Goal: Task Accomplishment & Management: Complete application form

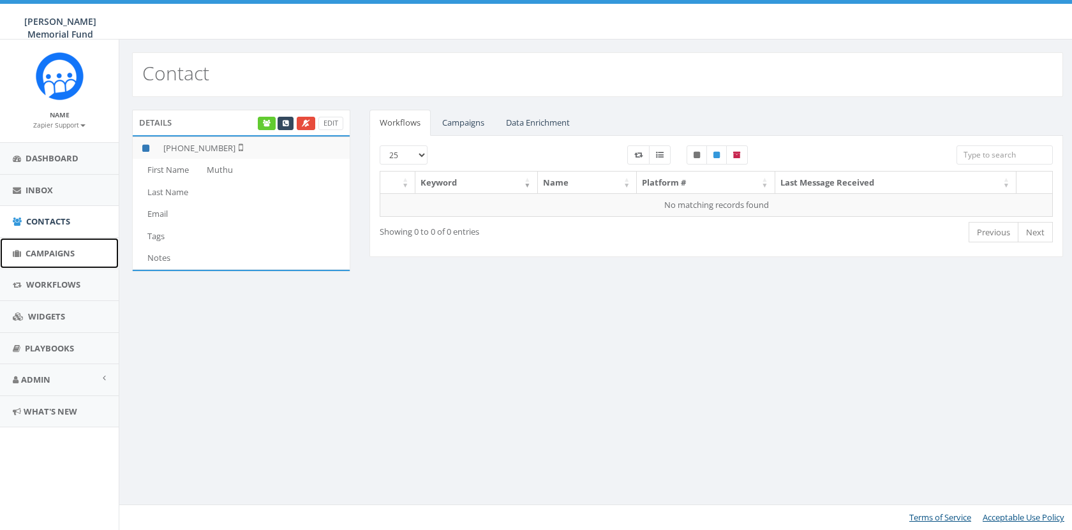
click at [59, 254] on span "Campaigns" at bounding box center [50, 252] width 49 height 11
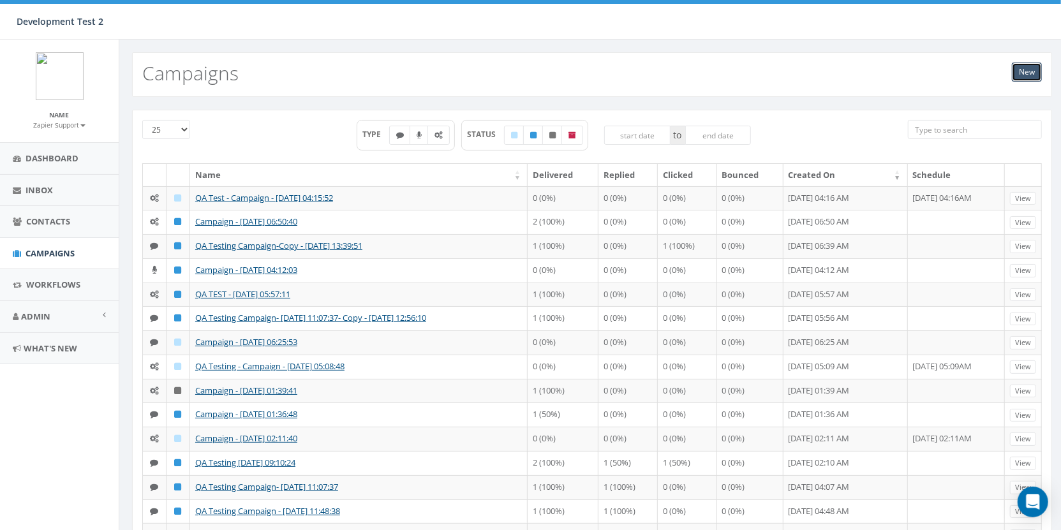
click at [1024, 78] on link "New" at bounding box center [1027, 72] width 30 height 19
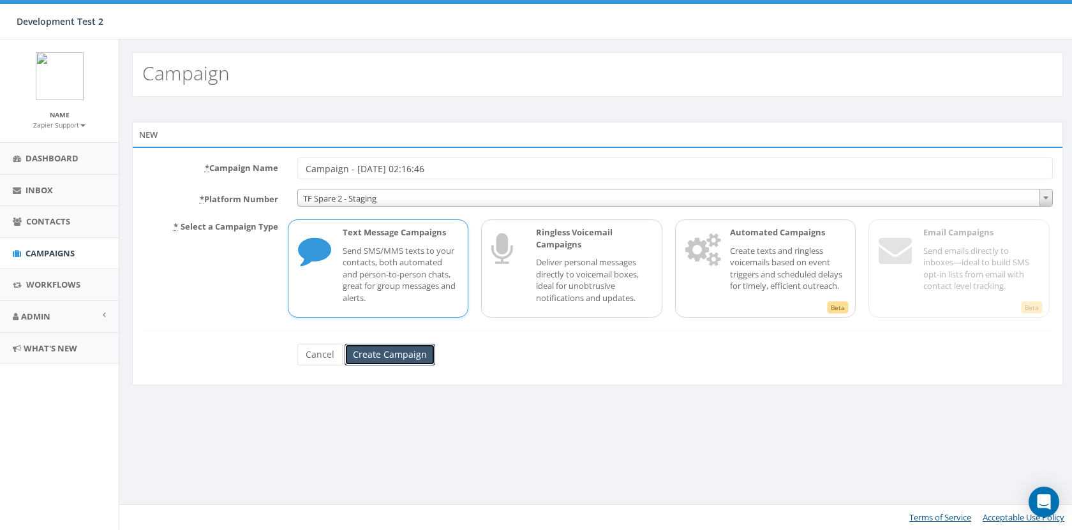
click at [413, 359] on input "Create Campaign" at bounding box center [389, 355] width 91 height 22
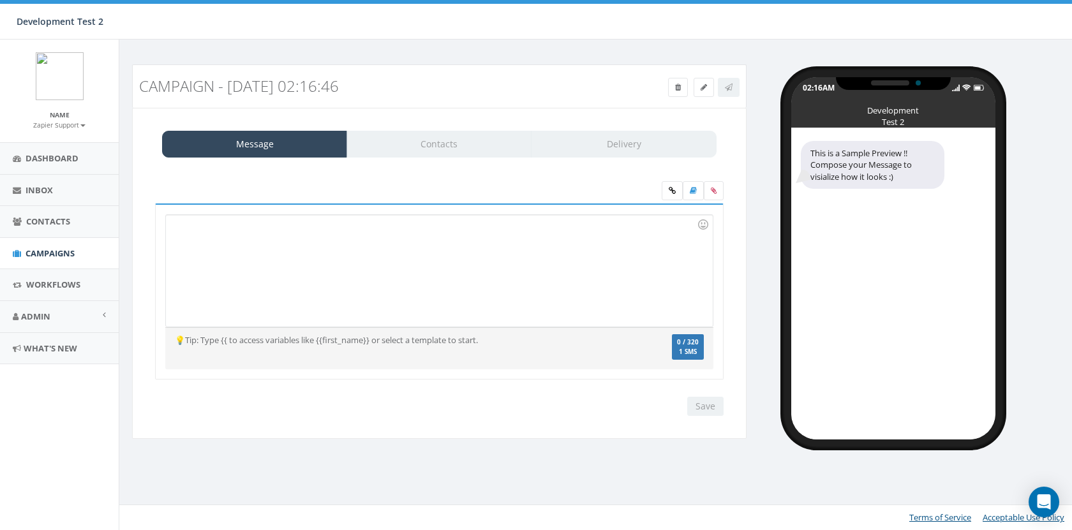
click at [385, 269] on div at bounding box center [439, 271] width 546 height 112
click at [396, 244] on div at bounding box center [439, 271] width 546 height 112
click at [344, 269] on div at bounding box center [439, 271] width 546 height 112
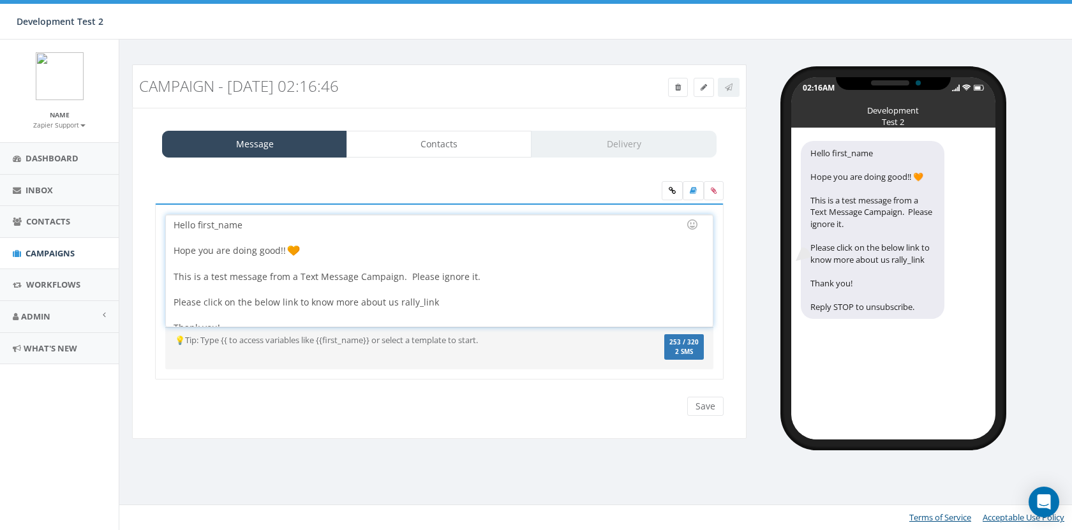
click at [235, 228] on div "Hello first_name Hope you are doing good!! This is a test message from a Text M…" at bounding box center [439, 271] width 546 height 112
click at [244, 232] on div "first_name" at bounding box center [258, 229] width 128 height 18
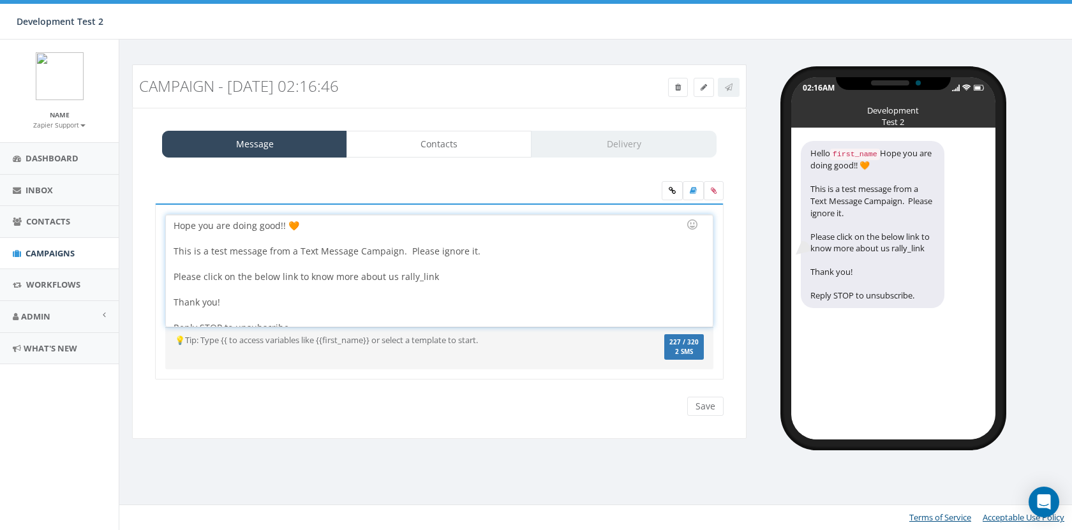
scroll to position [26, 0]
click at [408, 276] on div "Hello {{first_name}} Hope you are doing good!! 🧡 This is a test message from a …" at bounding box center [439, 271] width 546 height 112
click at [675, 192] on icon at bounding box center [671, 191] width 7 height 8
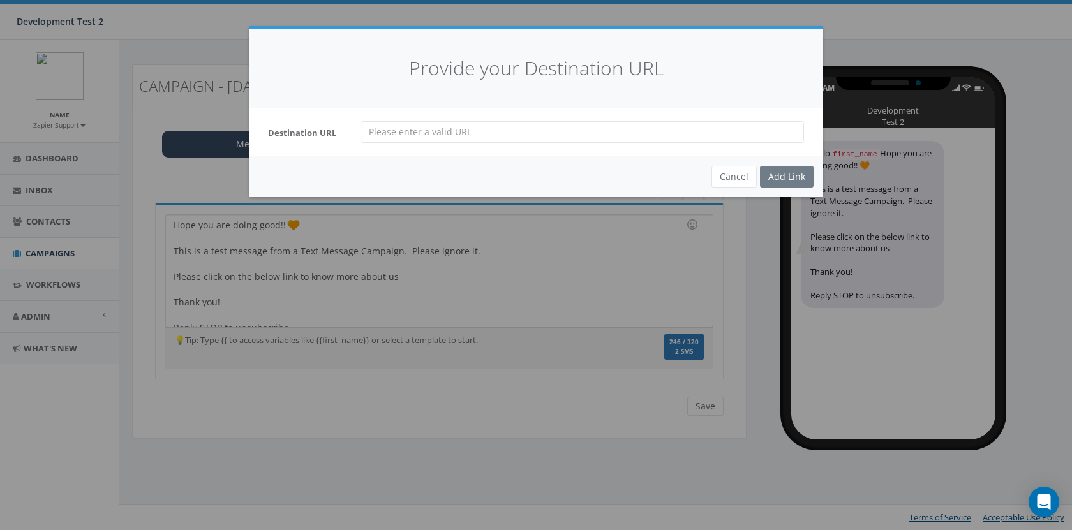
click at [448, 138] on input "url" at bounding box center [581, 132] width 443 height 22
type input "[URL][DOMAIN_NAME]"
click at [772, 175] on div "Add Link" at bounding box center [787, 177] width 54 height 22
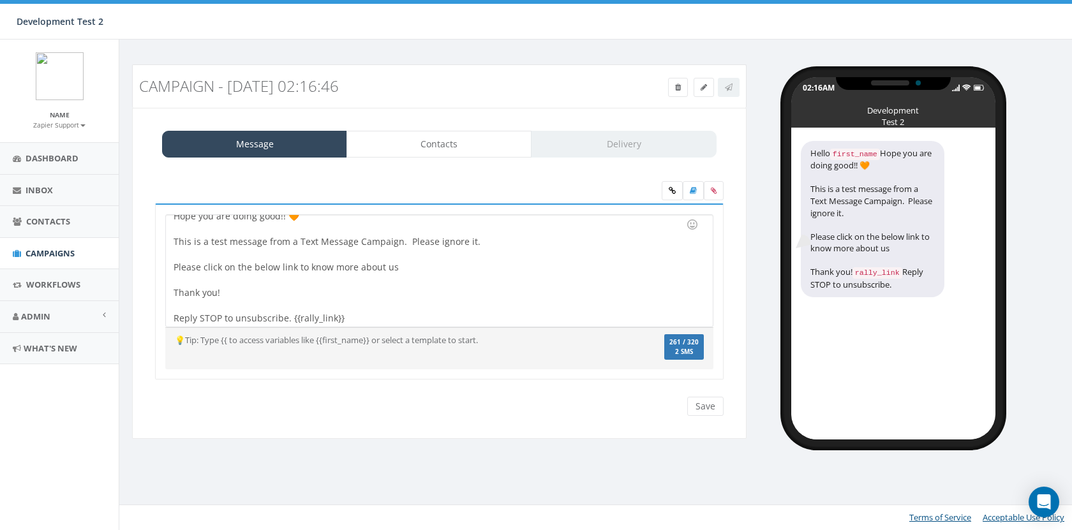
scroll to position [36, 0]
click at [290, 316] on div "Hello {{first_name}} Hope you are doing good!! 🧡 This is a test message from a …" at bounding box center [439, 271] width 546 height 112
click at [406, 259] on div "Hello {{first_name}} Hope you are doing good!! 🧡 This is a test message from a …" at bounding box center [439, 271] width 546 height 112
click at [313, 314] on div "Hello {{first_name}} Hope you are doing good!! 🧡 This is a test message from a …" at bounding box center [439, 271] width 546 height 112
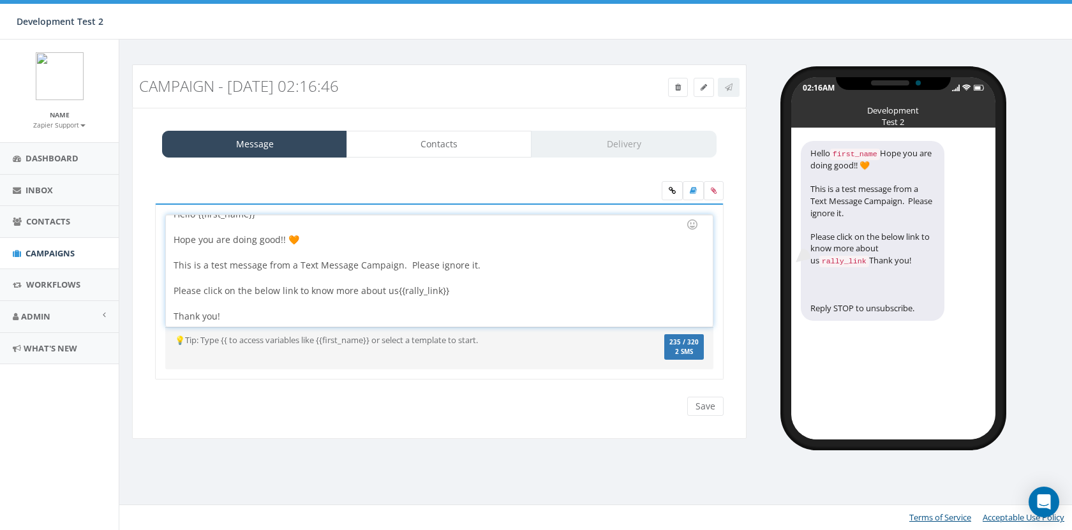
scroll to position [11, 0]
click at [698, 402] on input "Save" at bounding box center [705, 406] width 36 height 19
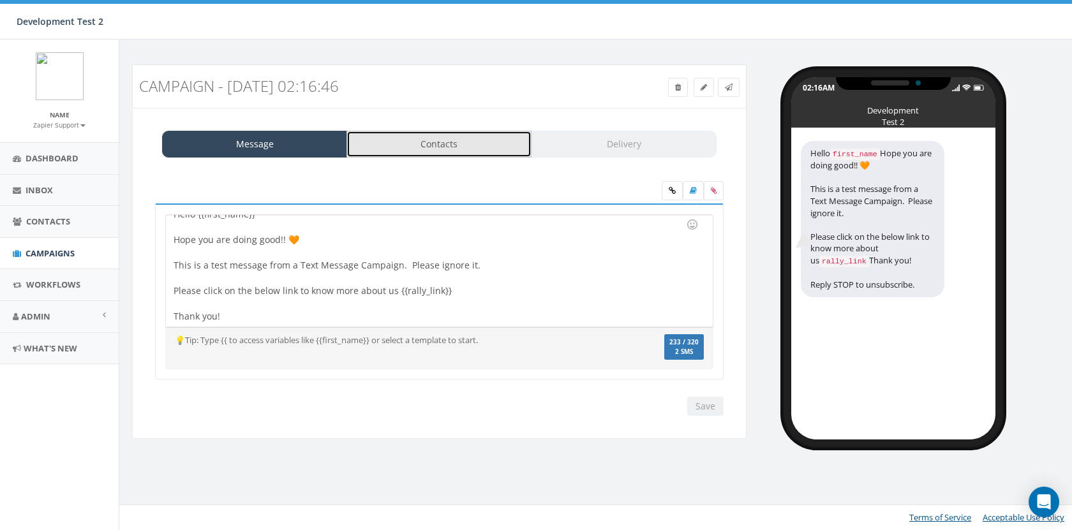
click at [418, 154] on link "Contacts" at bounding box center [438, 144] width 185 height 27
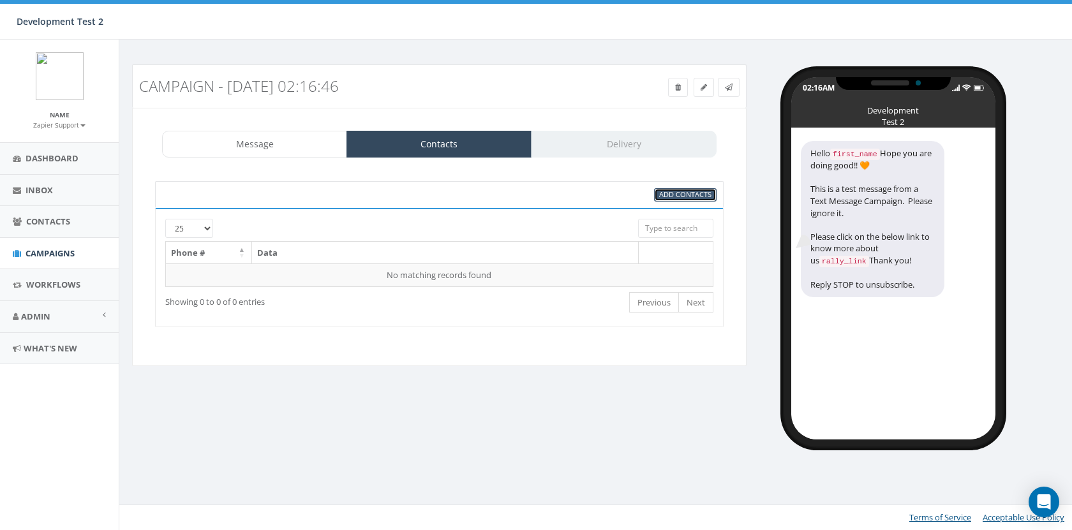
click at [674, 189] on span "Add Contacts" at bounding box center [685, 194] width 52 height 10
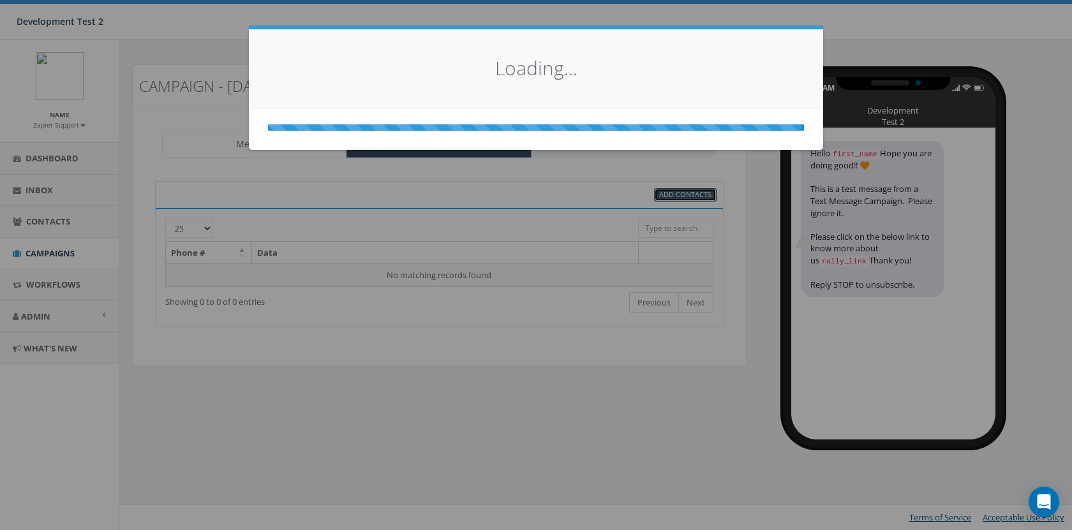
select select
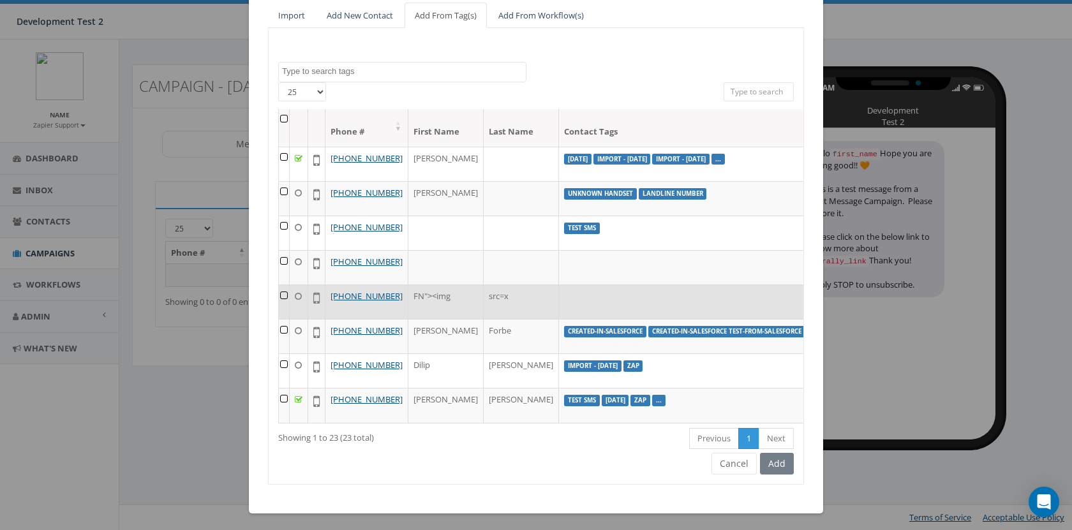
scroll to position [658, 0]
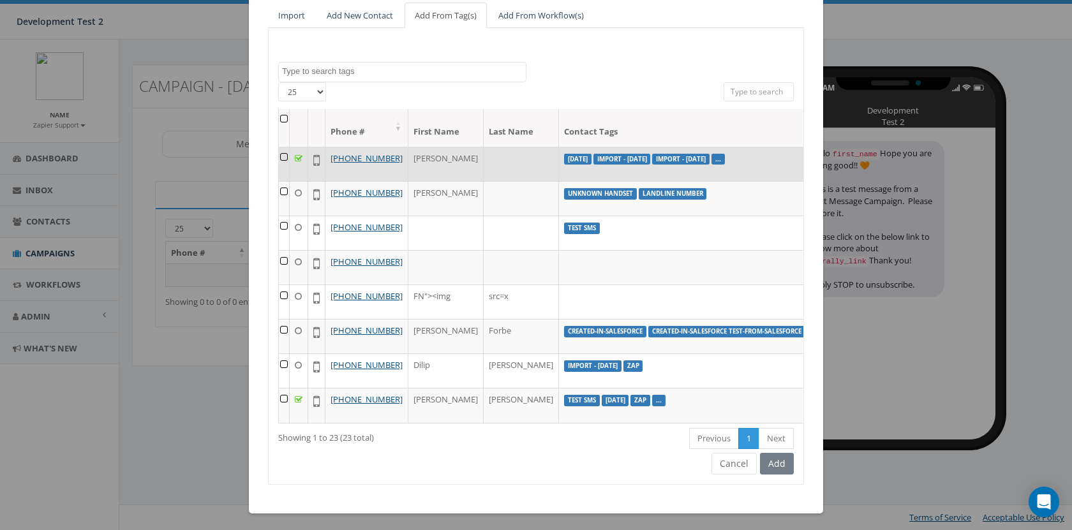
click at [279, 181] on td at bounding box center [284, 164] width 11 height 34
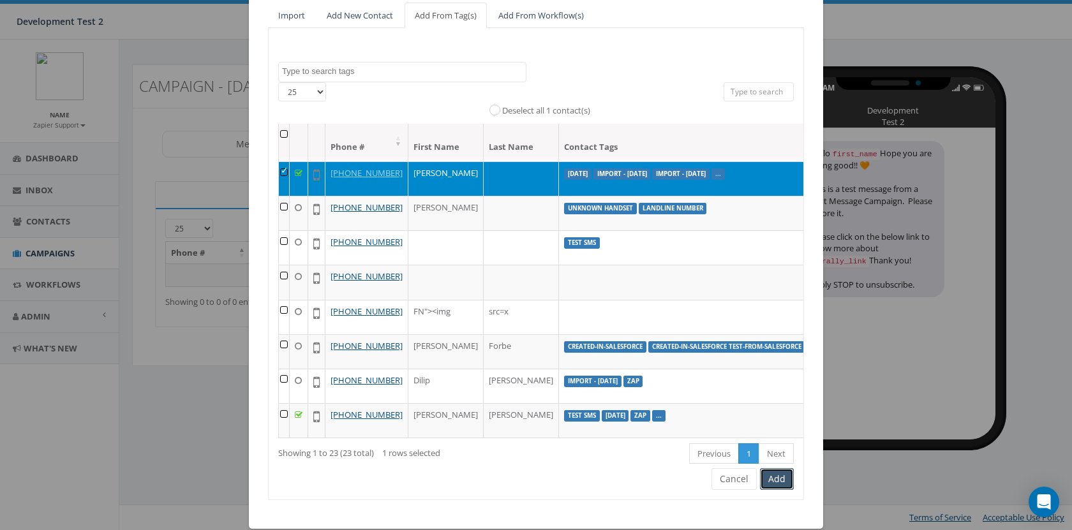
click at [772, 480] on button "Add" at bounding box center [777, 479] width 34 height 22
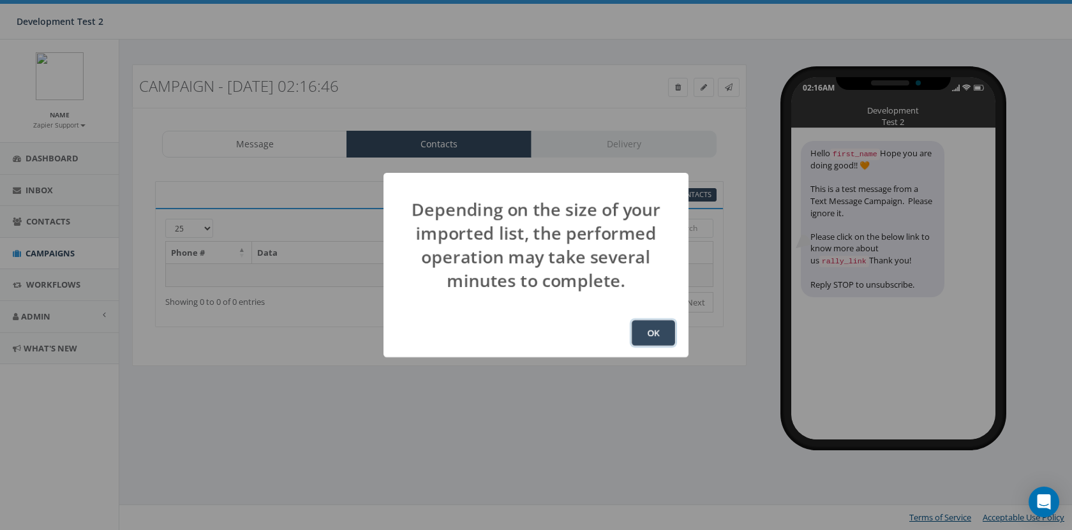
click at [654, 339] on button "OK" at bounding box center [652, 333] width 43 height 26
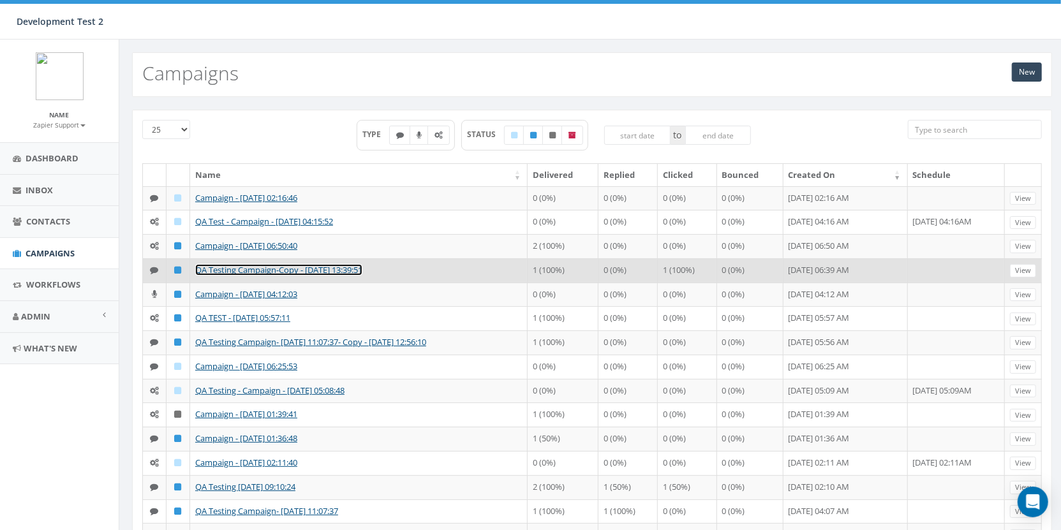
click at [267, 276] on link "QA Testing Campaign-Copy - 2025-08-27 13:39:51" at bounding box center [278, 269] width 167 height 11
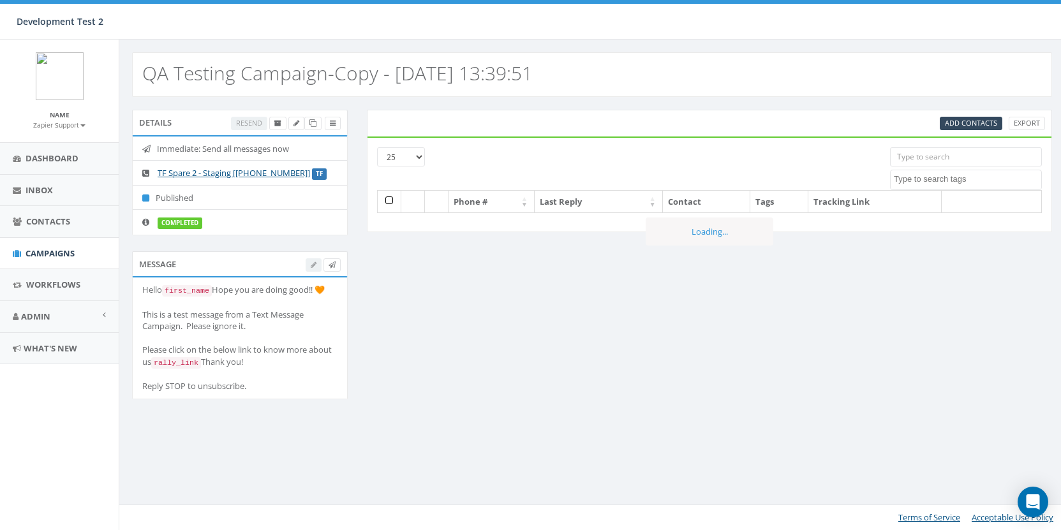
select select
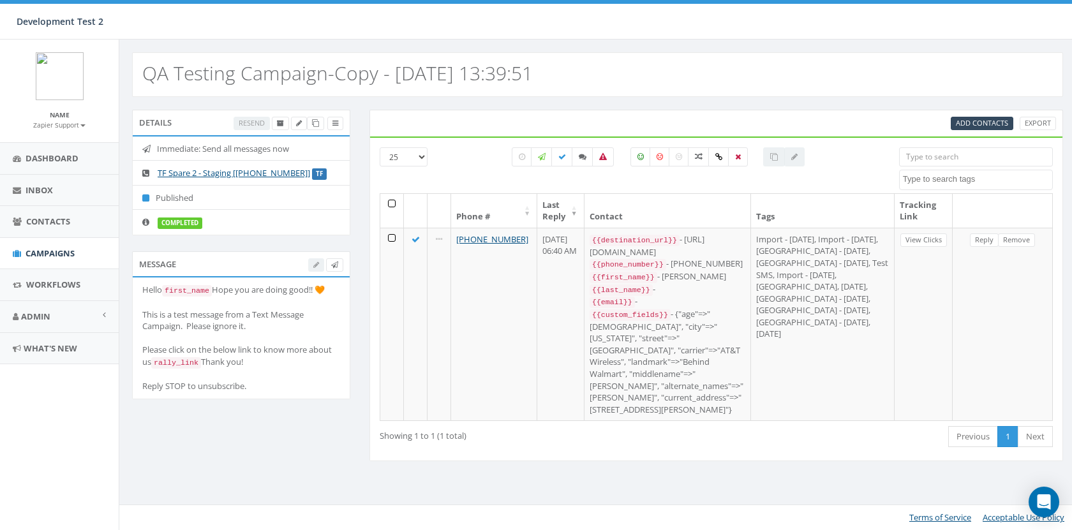
drag, startPoint x: 252, startPoint y: 427, endPoint x: 141, endPoint y: 287, distance: 178.4
click at [141, 287] on li "Hello first_name Hope you are doing good!! 🧡 This is a test message from a Text…" at bounding box center [241, 337] width 217 height 121
copy div "Hello first_name Hope you are doing good!! 🧡 This is a test message from a Text…"
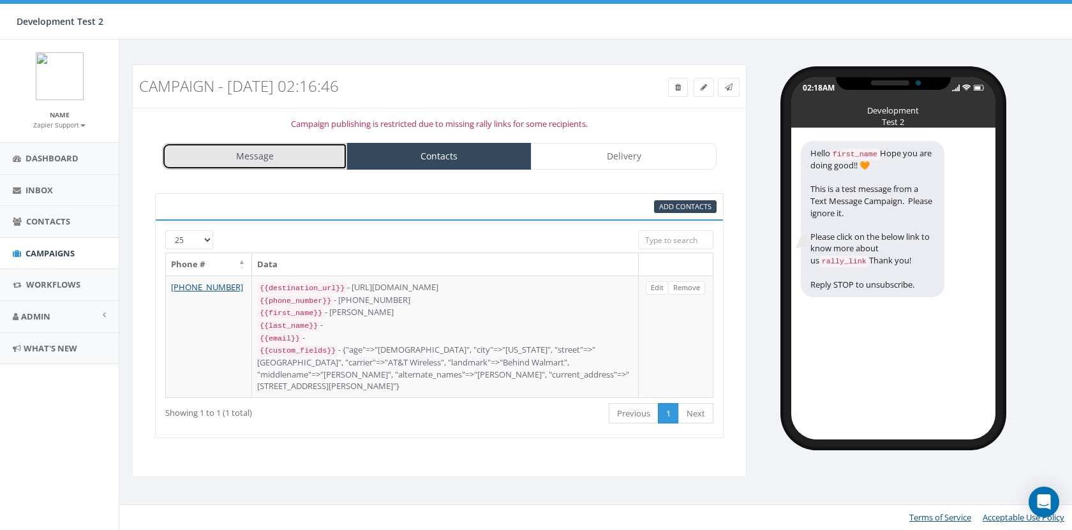
click at [291, 153] on link "Message" at bounding box center [254, 156] width 185 height 27
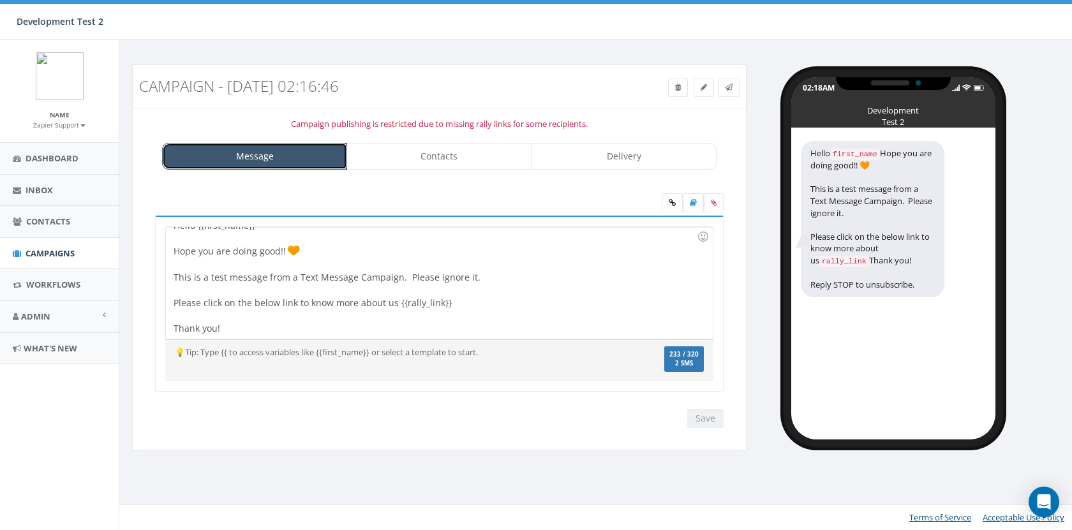
scroll to position [11, 0]
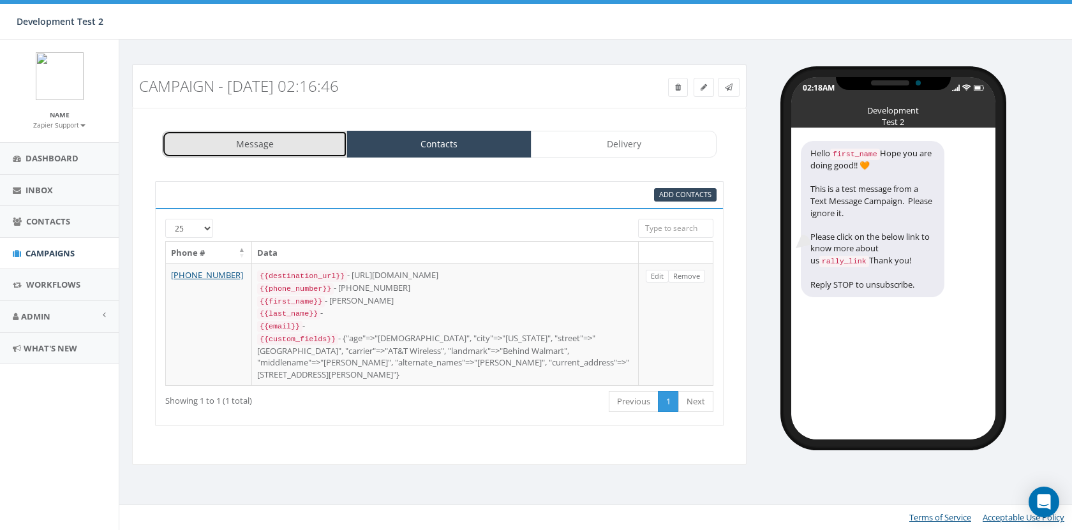
click at [276, 152] on link "Message" at bounding box center [254, 144] width 185 height 27
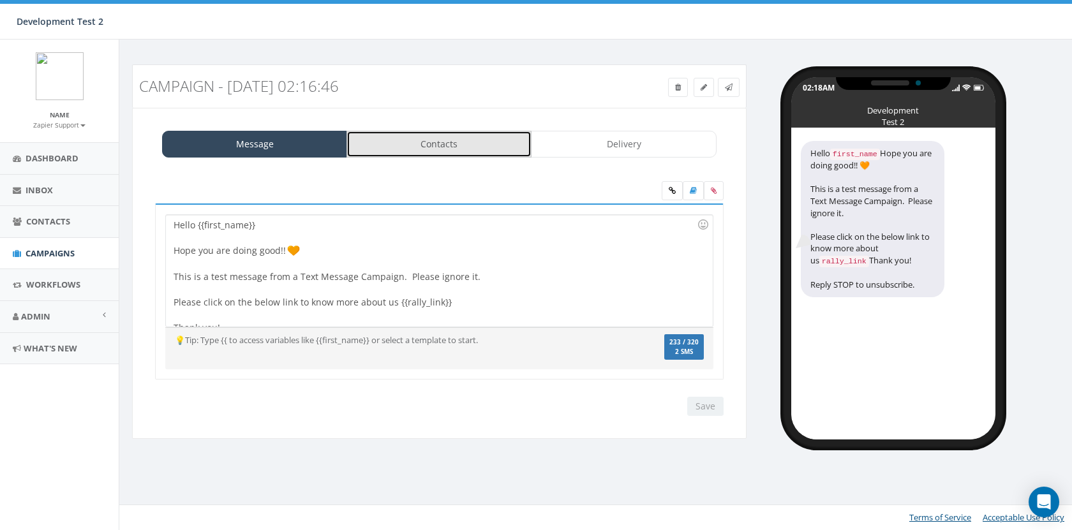
click at [446, 147] on link "Contacts" at bounding box center [438, 144] width 185 height 27
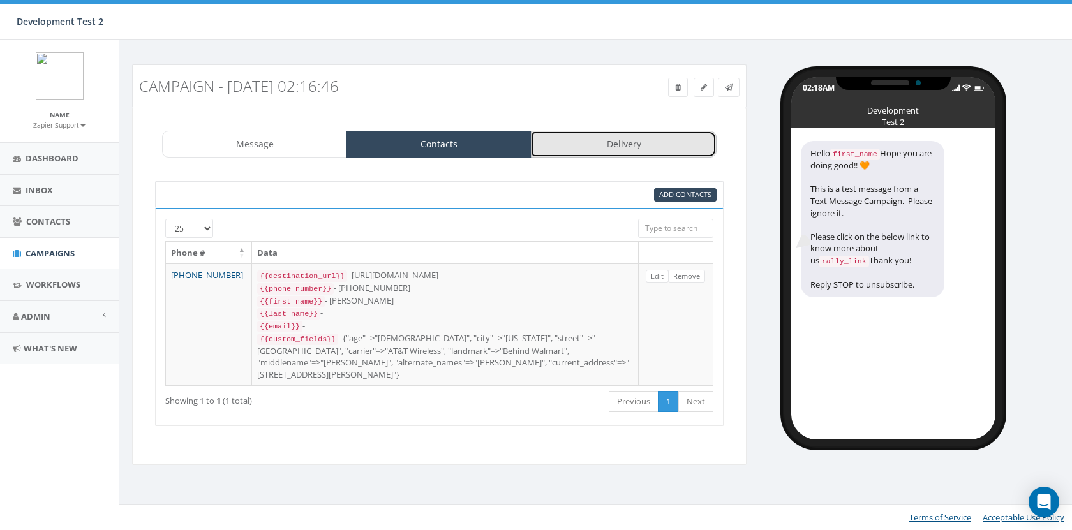
click at [606, 146] on link "Delivery" at bounding box center [623, 144] width 185 height 27
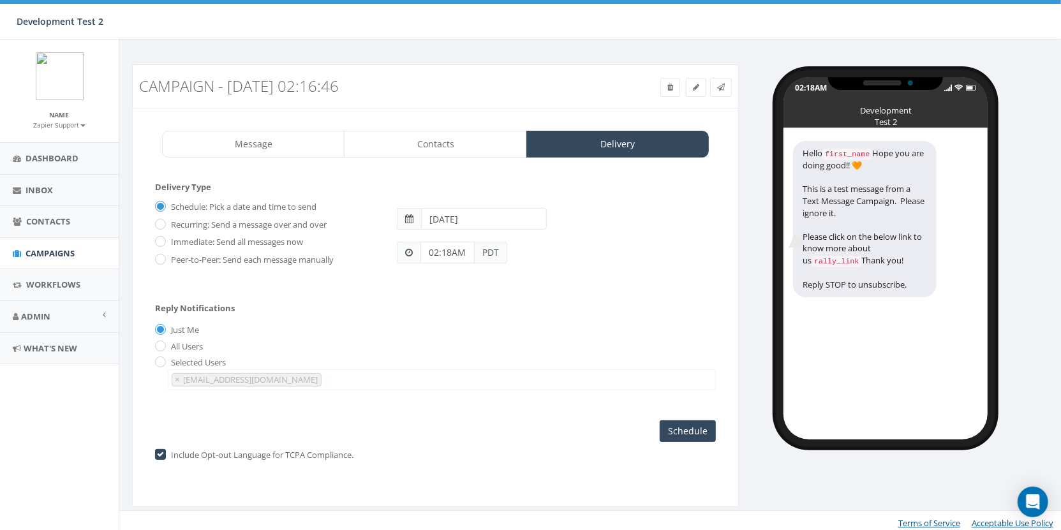
click at [256, 260] on label "Peer-to-Peer: Send each message manually" at bounding box center [251, 260] width 166 height 13
click at [163, 260] on input "Peer-to-Peer: Send each message manually" at bounding box center [159, 260] width 8 height 8
radio input "true"
click at [681, 436] on input "Launch Campaign" at bounding box center [669, 431] width 94 height 22
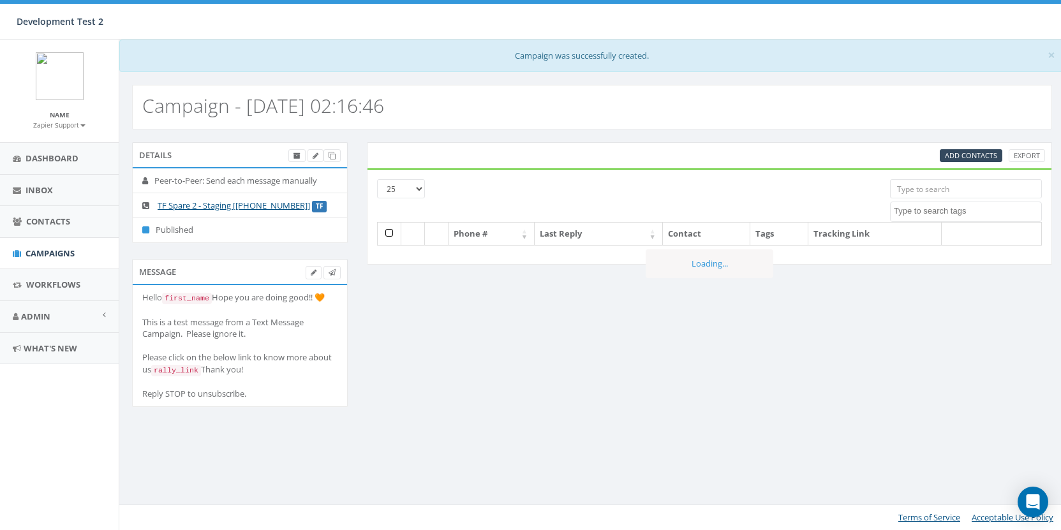
select select
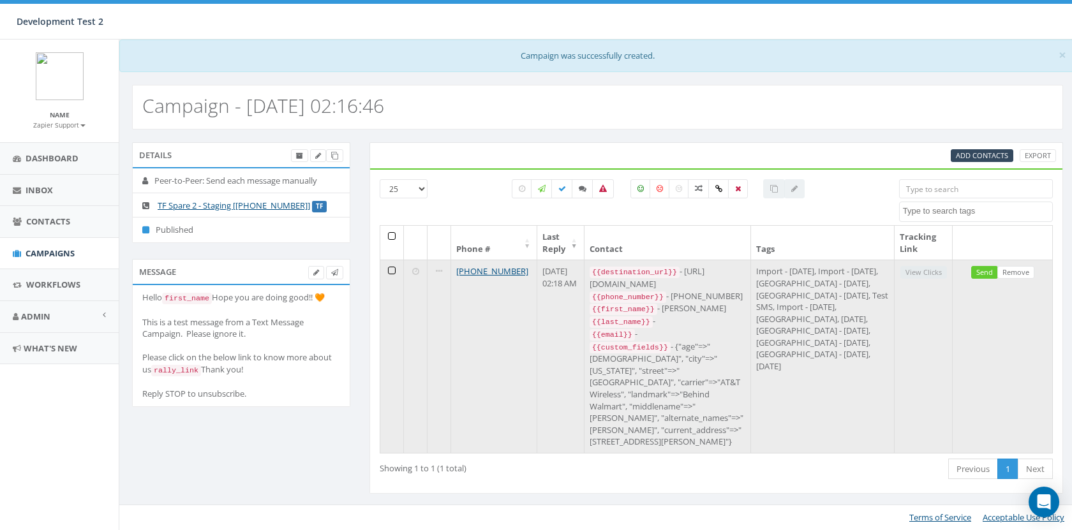
click at [719, 277] on div "{{destination_url}} - [URL][DOMAIN_NAME]" at bounding box center [667, 277] width 156 height 24
drag, startPoint x: 721, startPoint y: 281, endPoint x: 599, endPoint y: 282, distance: 121.8
click at [599, 282] on div "{{destination_url}} - [URL][DOMAIN_NAME]" at bounding box center [667, 277] width 156 height 24
copy div "[URL][DOMAIN_NAME]"
click at [636, 284] on div "{{destination_url}} - [URL][DOMAIN_NAME]" at bounding box center [667, 277] width 156 height 24
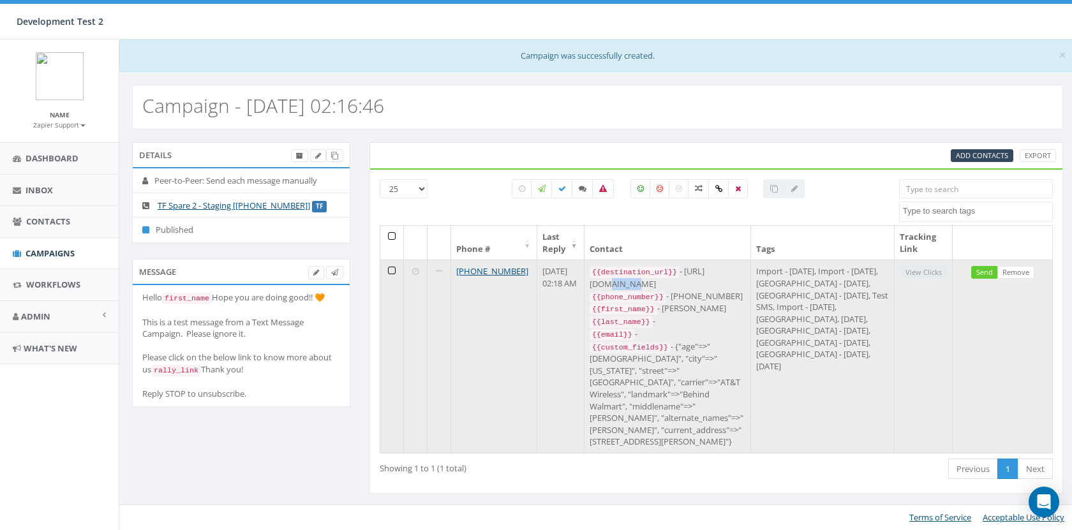
click at [636, 284] on div "{{destination_url}} - [URL][DOMAIN_NAME]" at bounding box center [667, 277] width 156 height 24
click at [708, 277] on div "{{destination_url}} - [URL][DOMAIN_NAME]" at bounding box center [667, 277] width 156 height 24
drag, startPoint x: 714, startPoint y: 281, endPoint x: 604, endPoint y: 283, distance: 110.4
click at [604, 283] on div "{{destination_url}} - [URL][DOMAIN_NAME]" at bounding box center [667, 277] width 156 height 24
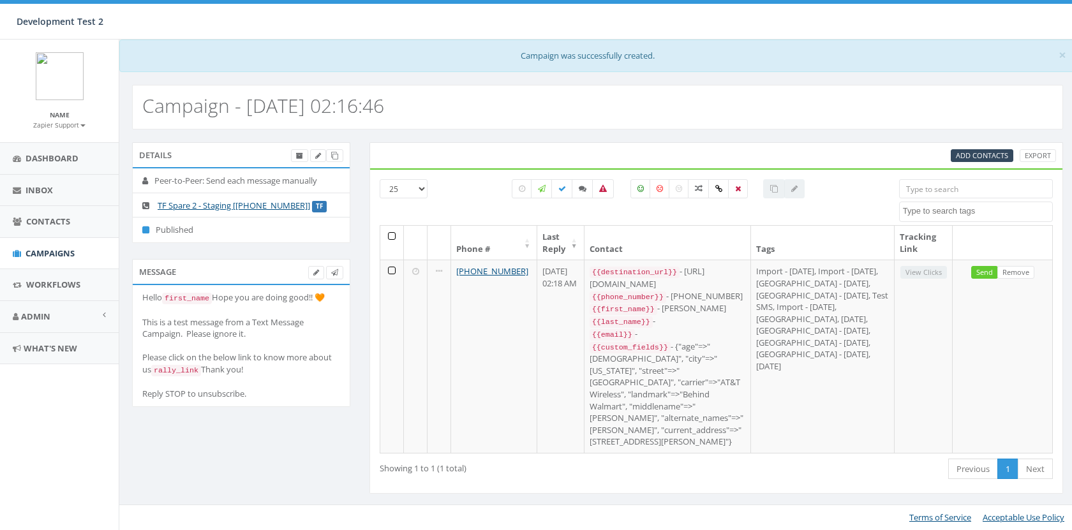
select select
click at [78, 327] on link "Admin" at bounding box center [59, 316] width 119 height 31
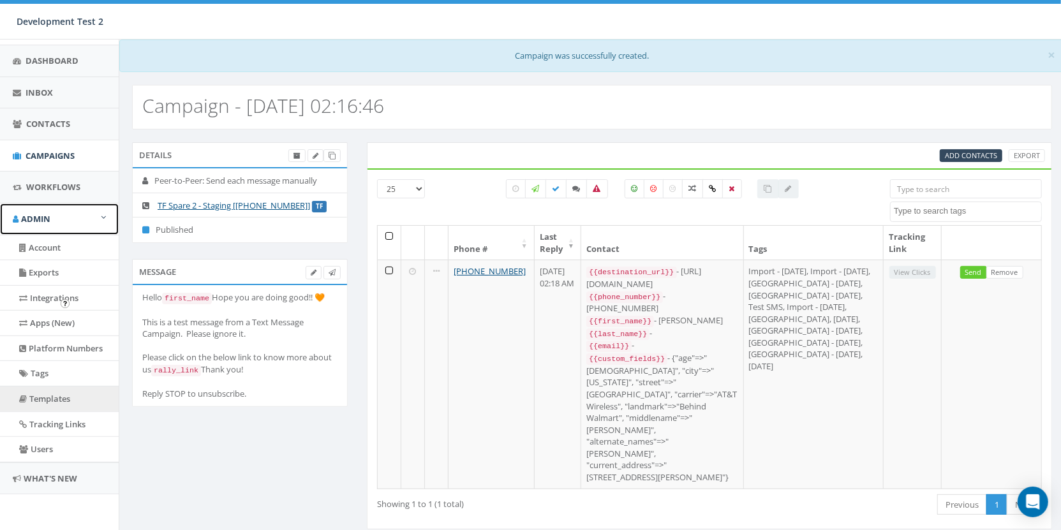
scroll to position [104, 0]
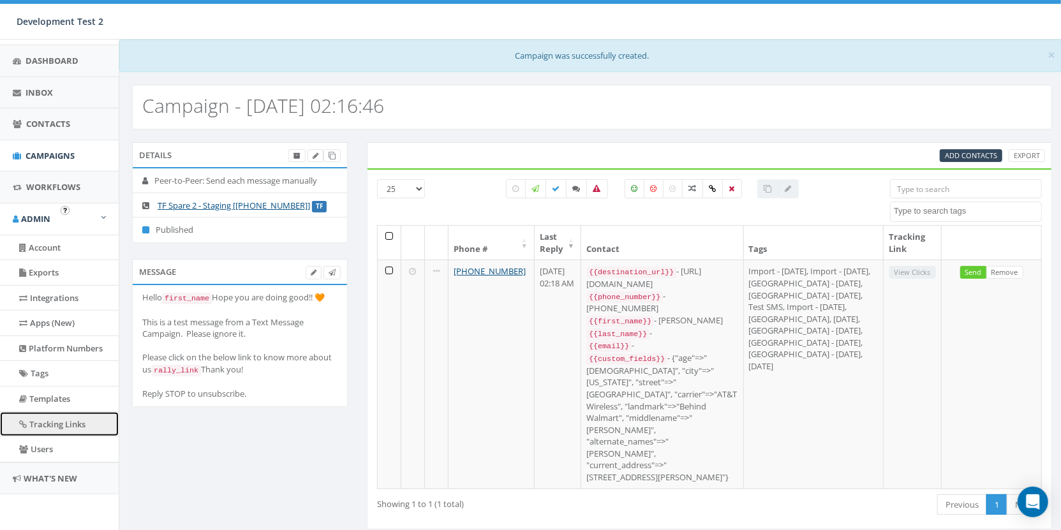
click at [68, 429] on link "Tracking Links" at bounding box center [59, 424] width 119 height 25
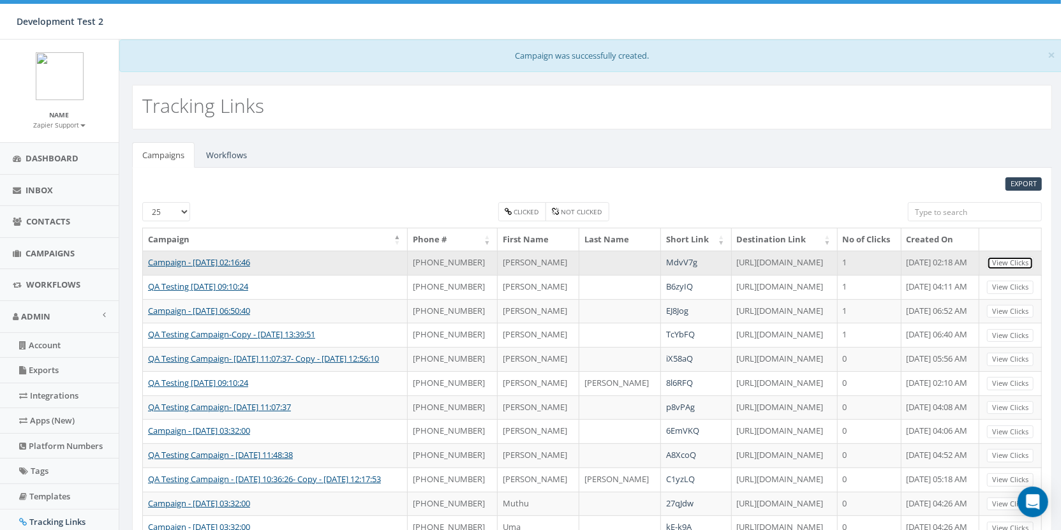
click at [1007, 261] on link "View Clicks" at bounding box center [1010, 262] width 47 height 13
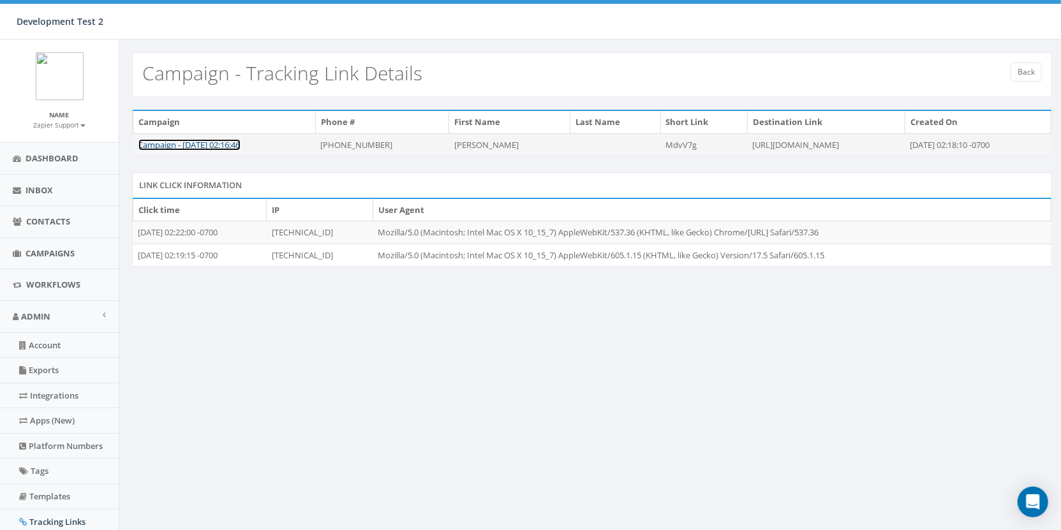
click at [207, 147] on link "Campaign - 09/18/2025, 02:16:46" at bounding box center [189, 144] width 102 height 11
click at [43, 258] on link "Campaigns" at bounding box center [59, 253] width 119 height 31
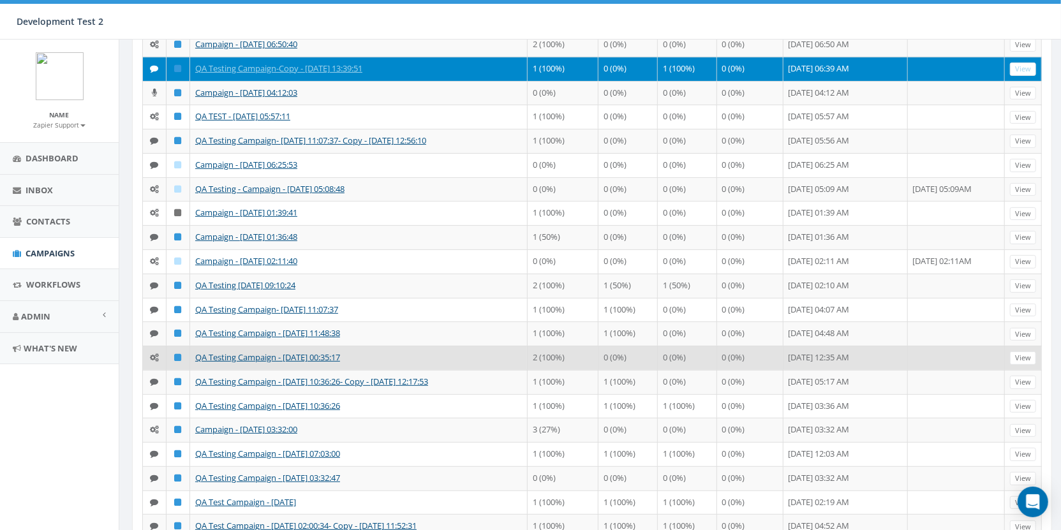
scroll to position [330, 0]
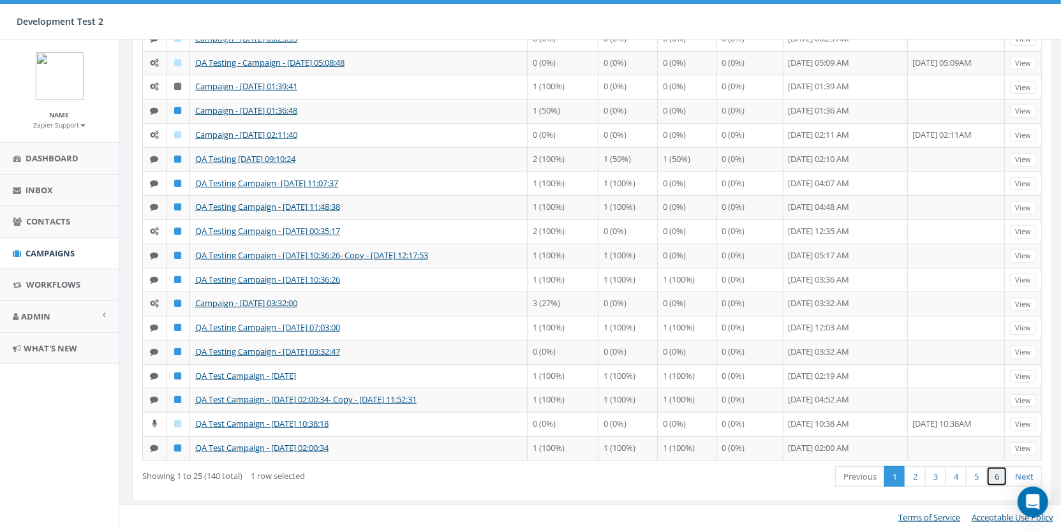
click at [994, 479] on link "6" at bounding box center [996, 476] width 21 height 21
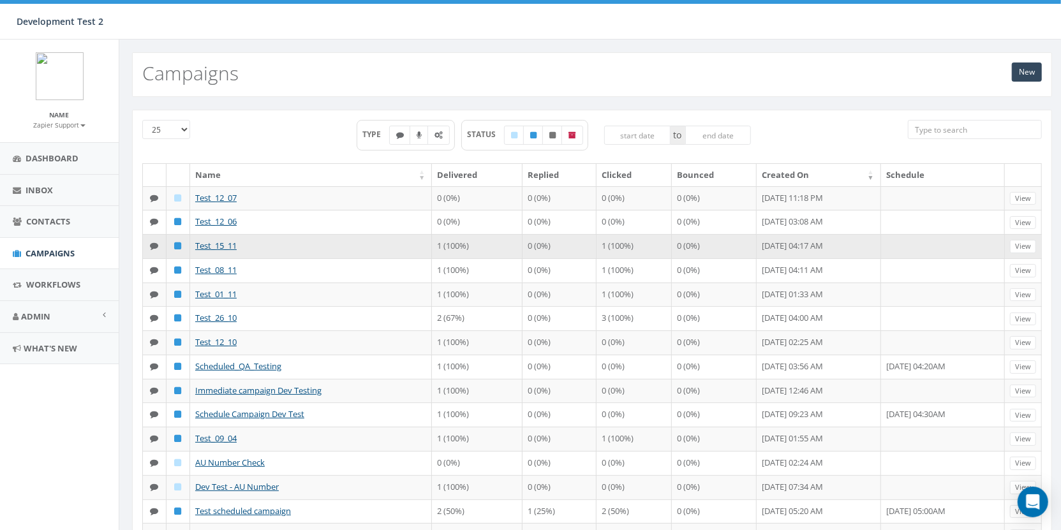
scroll to position [128, 0]
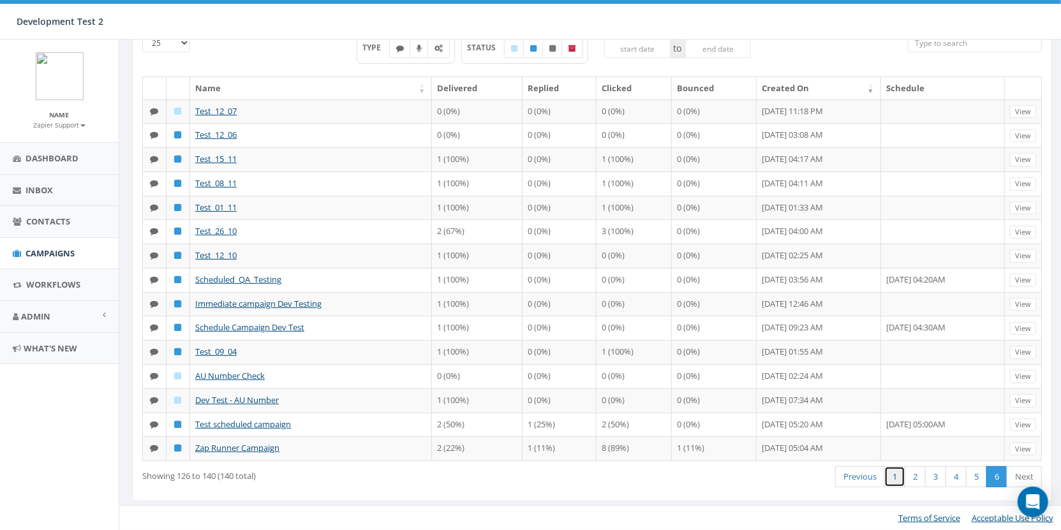
click at [896, 481] on link "1" at bounding box center [894, 476] width 21 height 21
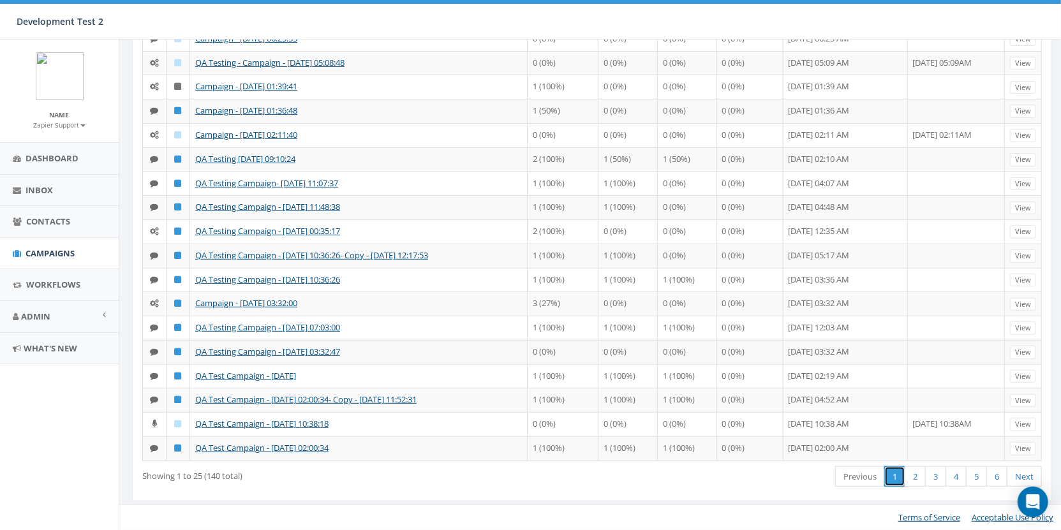
scroll to position [0, 0]
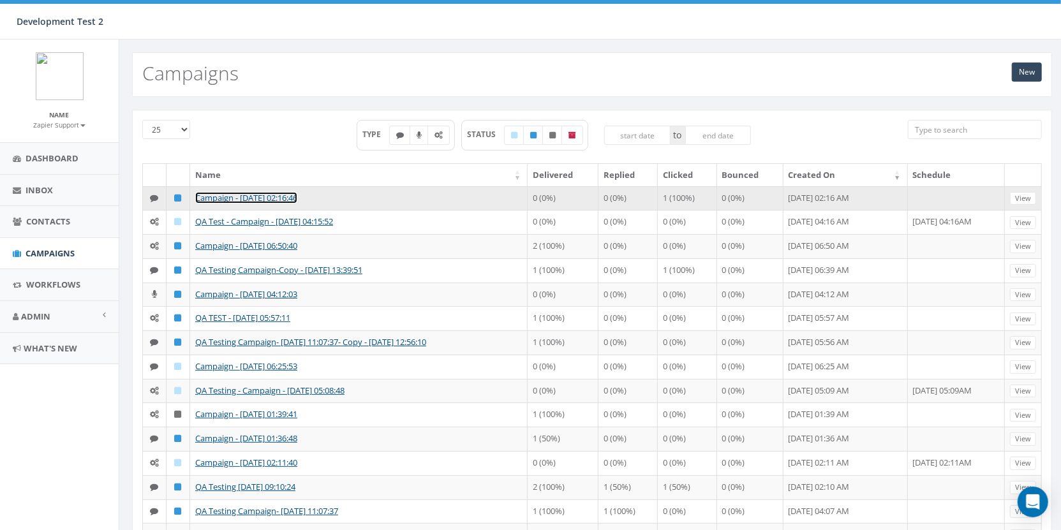
click at [258, 192] on link "Campaign - [DATE] 02:16:46" at bounding box center [246, 197] width 102 height 11
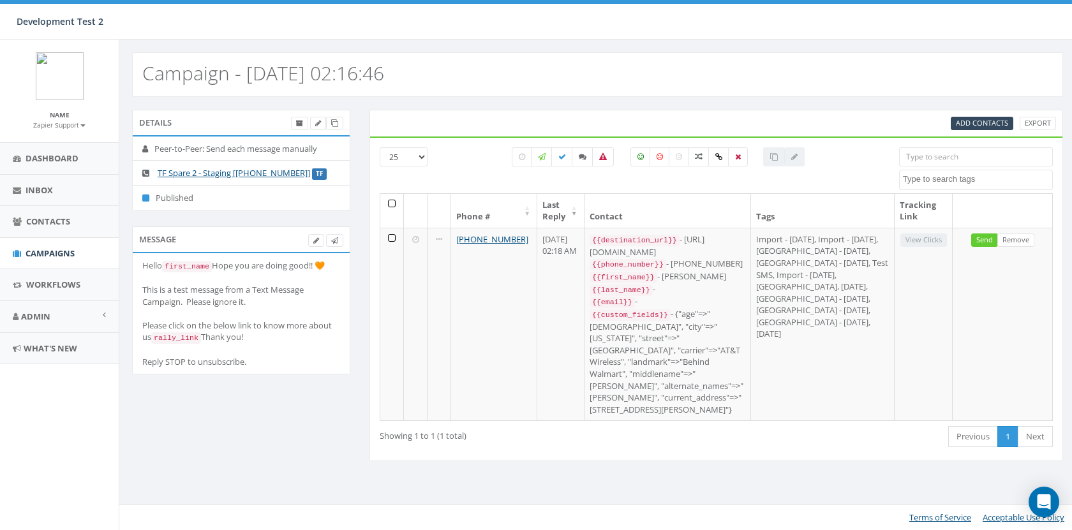
select select
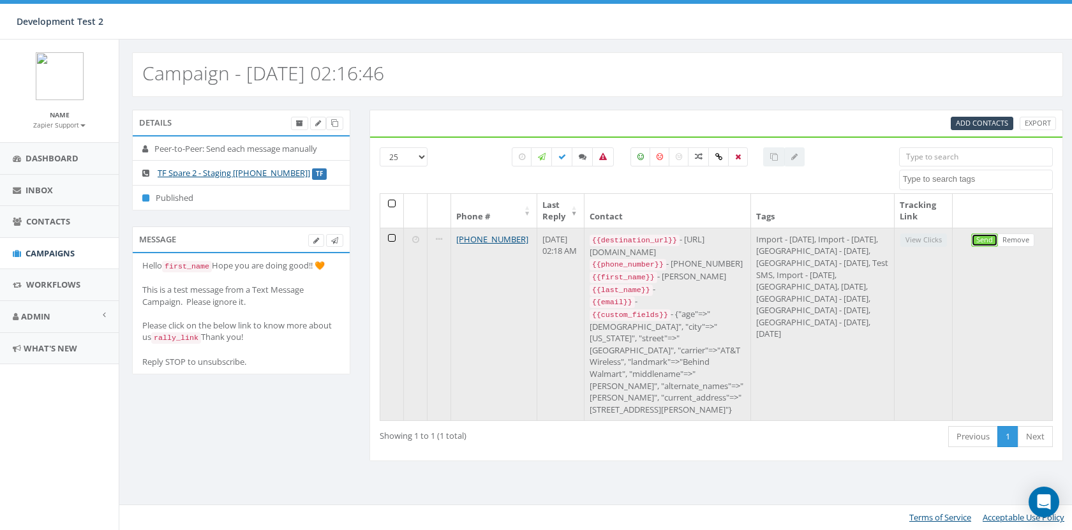
click at [980, 239] on link "Send" at bounding box center [984, 239] width 27 height 13
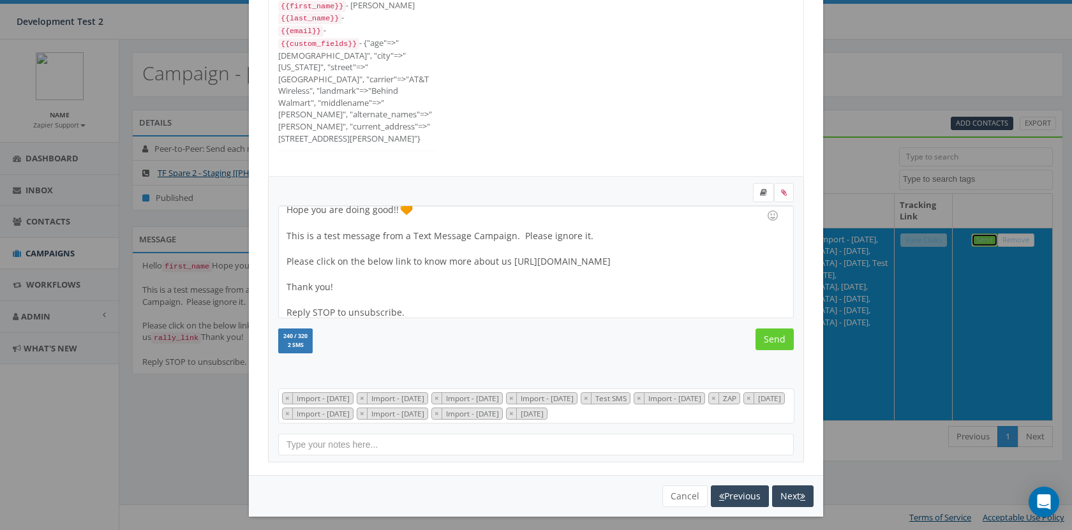
scroll to position [37, 0]
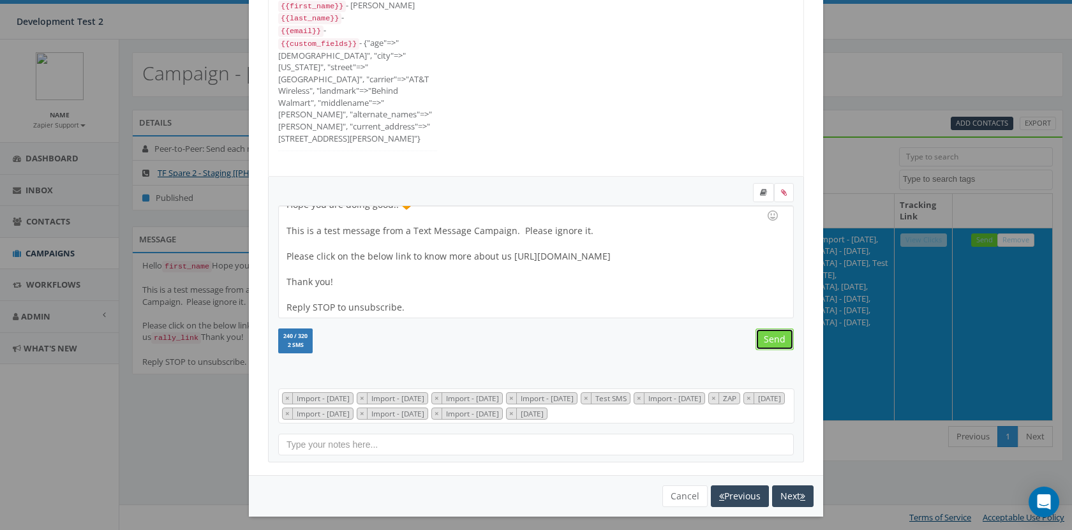
click at [769, 343] on input "Send" at bounding box center [774, 339] width 38 height 22
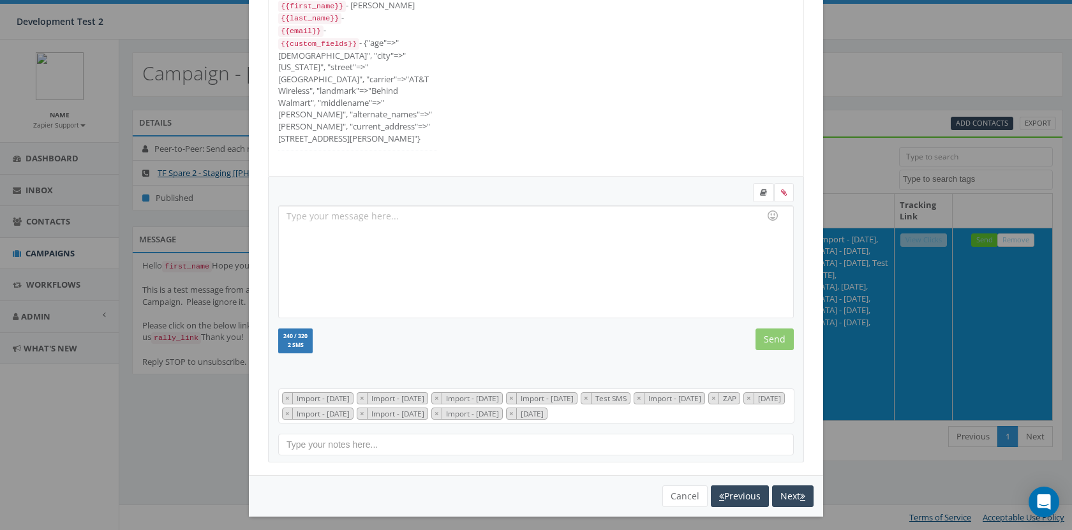
scroll to position [0, 0]
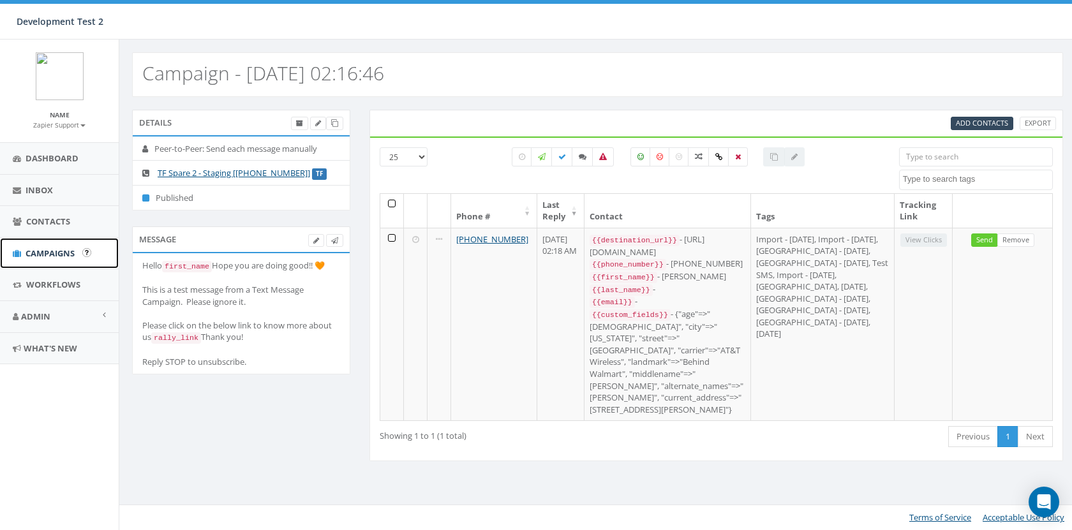
click at [59, 245] on link "Campaigns" at bounding box center [59, 253] width 119 height 31
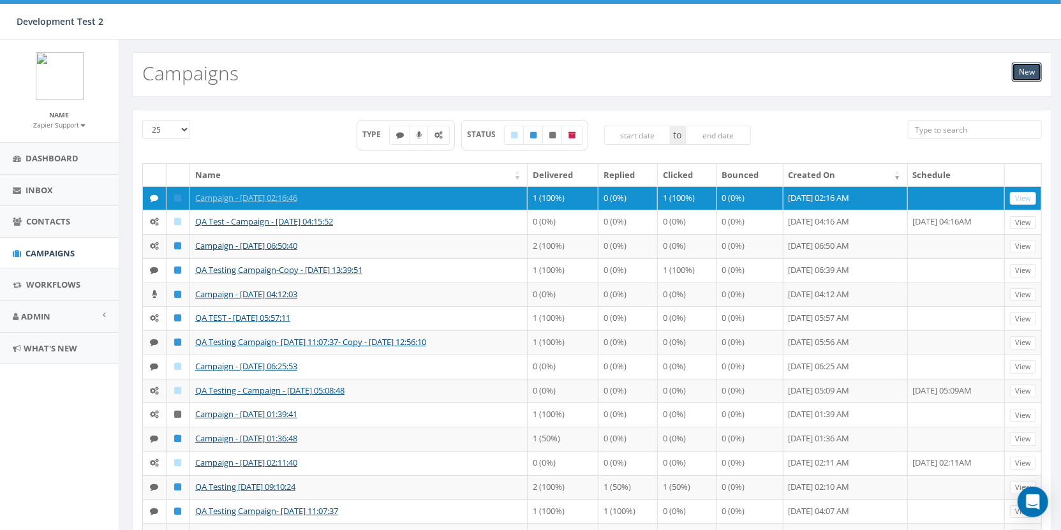
click at [1022, 71] on link "New" at bounding box center [1027, 72] width 30 height 19
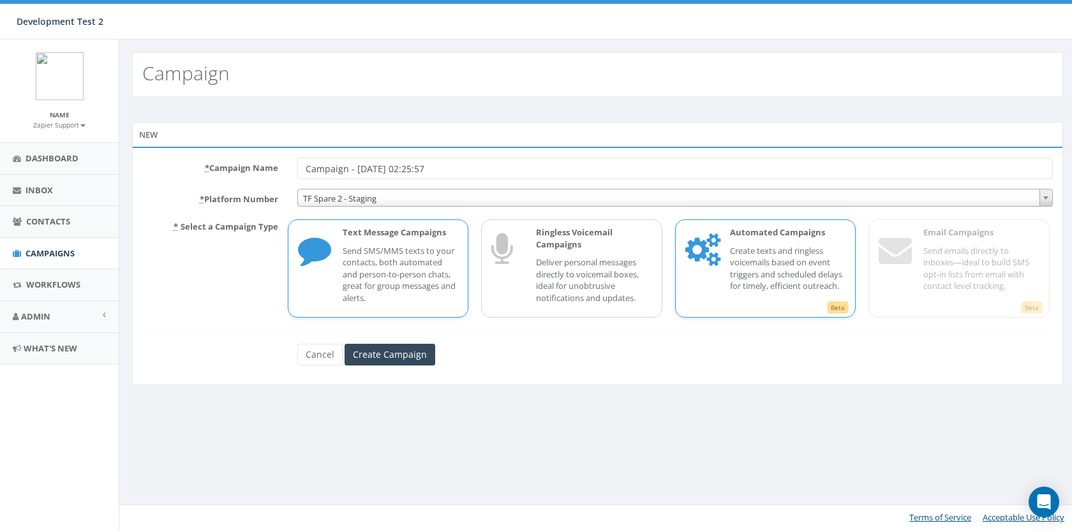
click at [736, 270] on p "Create texts and ringless voicemails based on event triggers and scheduled dela…" at bounding box center [788, 268] width 116 height 47
click at [397, 355] on input "Create Campaign" at bounding box center [389, 355] width 91 height 22
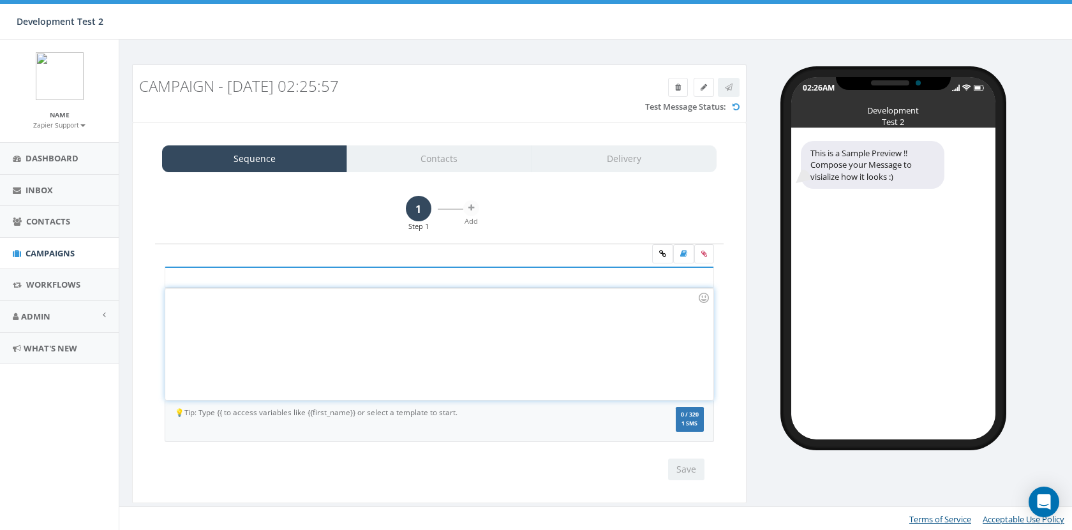
click at [335, 357] on div at bounding box center [438, 344] width 547 height 112
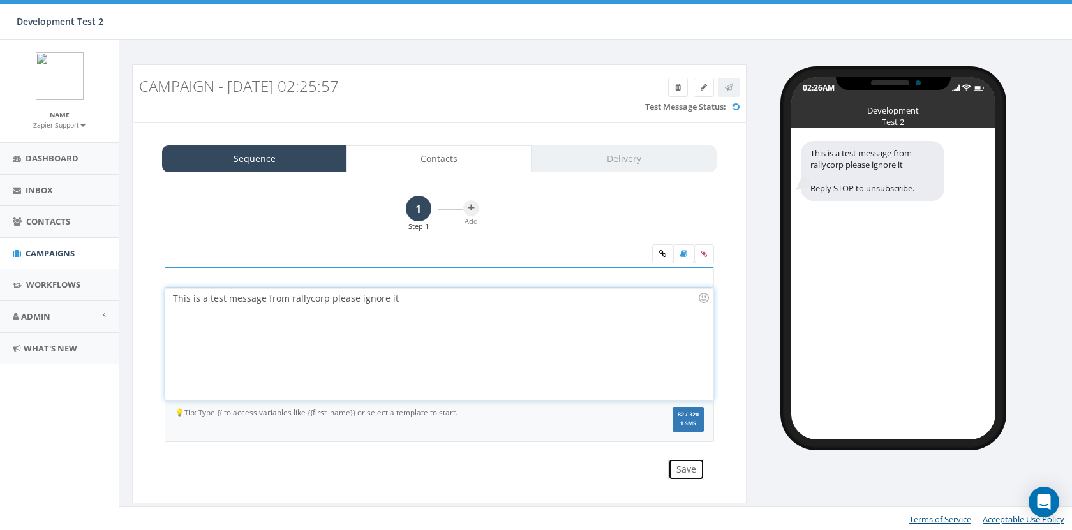
drag, startPoint x: 689, startPoint y: 474, endPoint x: 687, endPoint y: 406, distance: 68.3
click at [689, 474] on button "Save" at bounding box center [686, 470] width 36 height 22
click at [660, 259] on link at bounding box center [662, 253] width 21 height 19
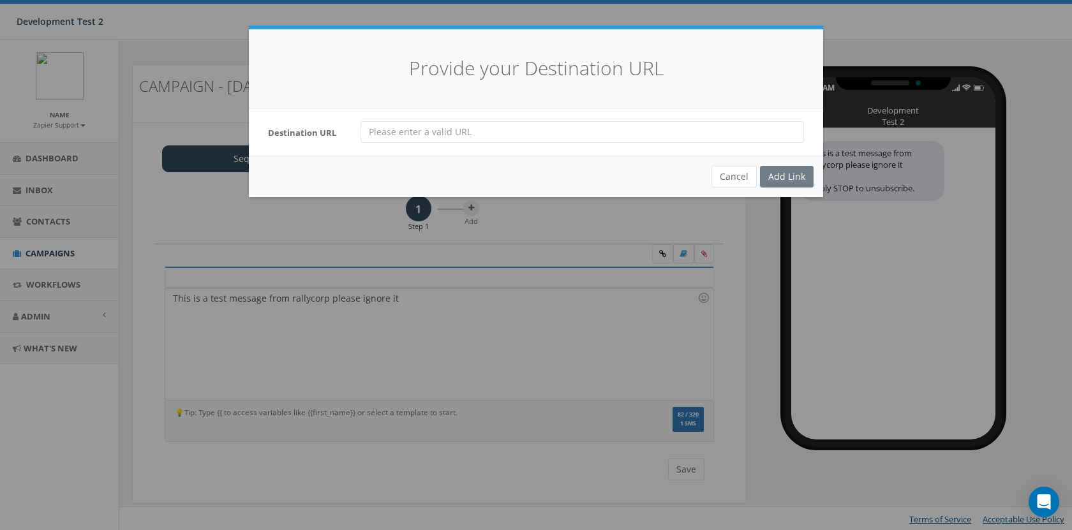
click at [464, 133] on input "url" at bounding box center [581, 132] width 443 height 22
type input "[URL][DOMAIN_NAME]"
drag, startPoint x: 778, startPoint y: 176, endPoint x: 589, endPoint y: 186, distance: 188.4
click at [778, 176] on div "Add Link" at bounding box center [787, 177] width 54 height 22
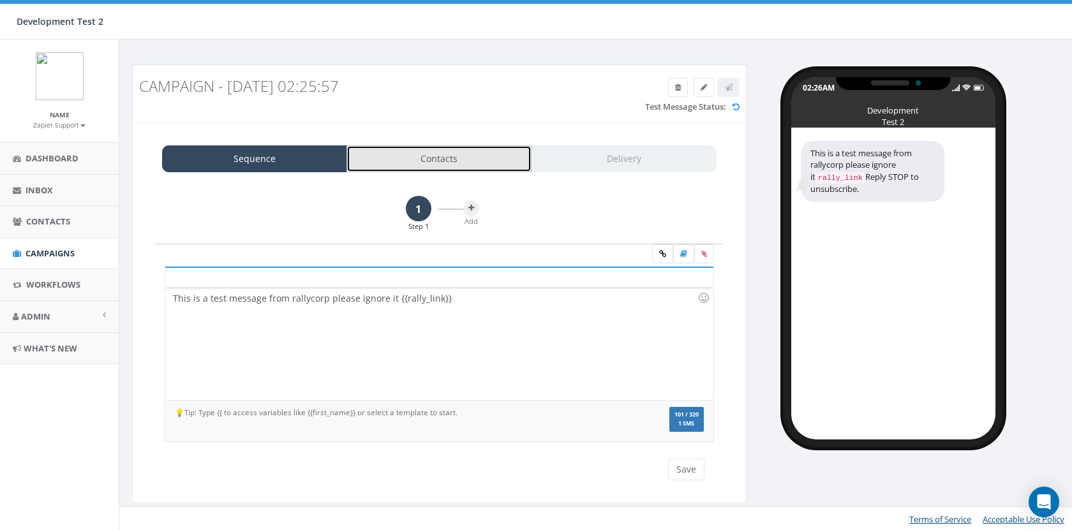
click at [462, 150] on link "Contacts" at bounding box center [438, 158] width 185 height 27
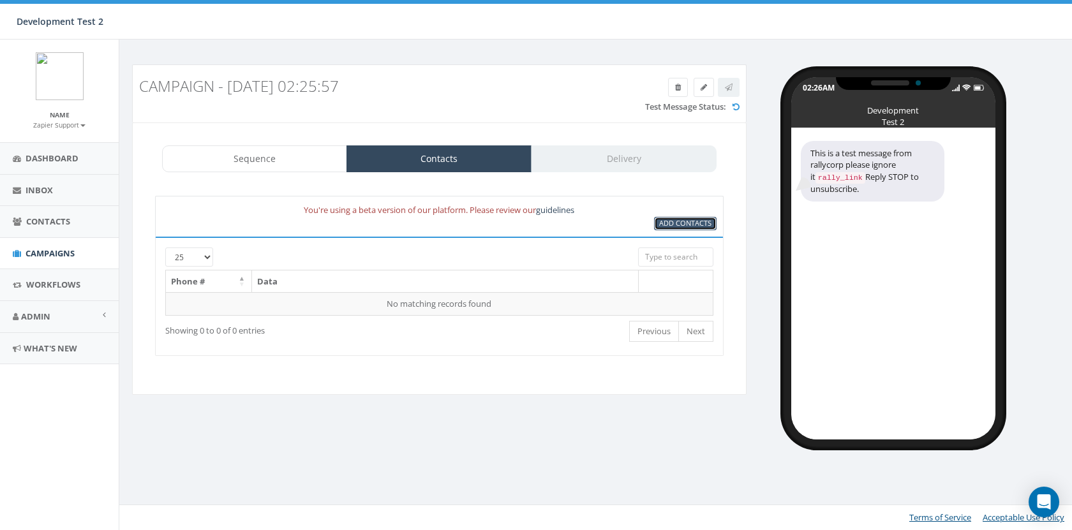
click at [665, 220] on span "Add Contacts" at bounding box center [685, 223] width 52 height 10
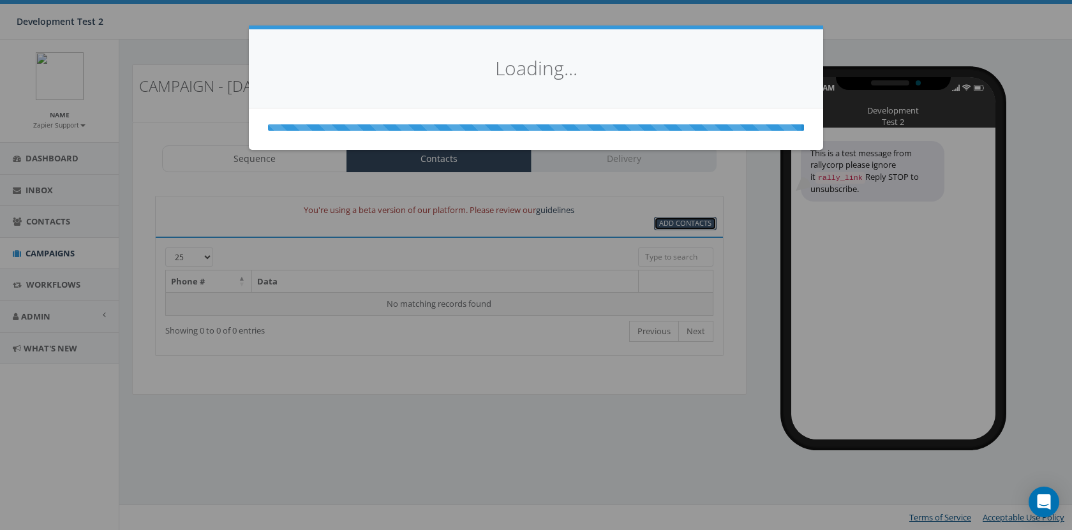
select select
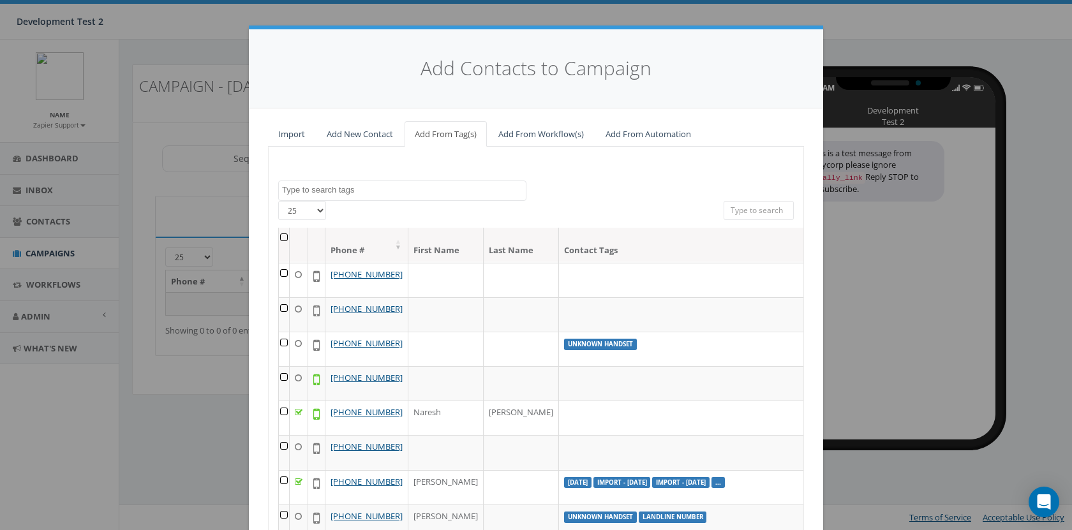
scroll to position [500, 0]
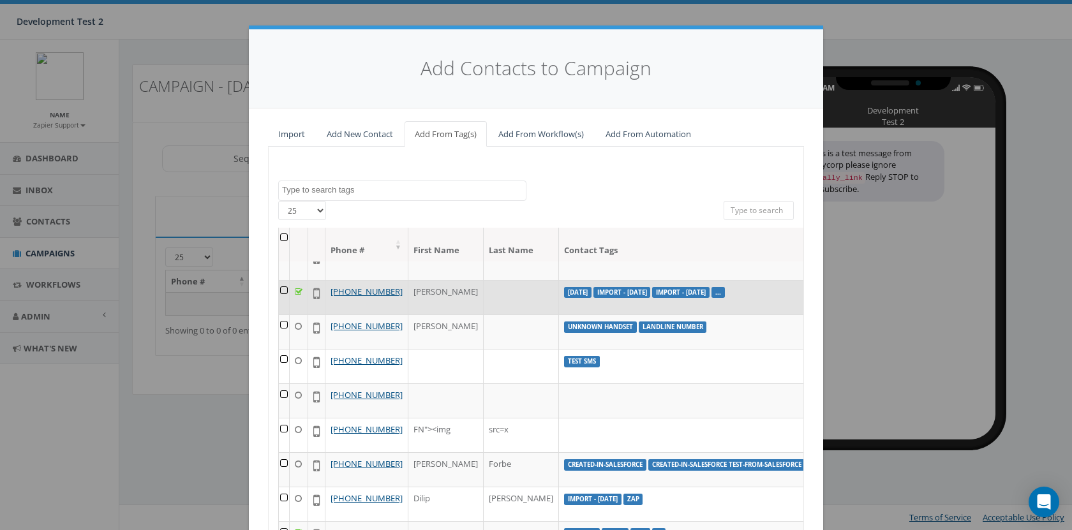
click at [279, 314] on td at bounding box center [284, 297] width 11 height 34
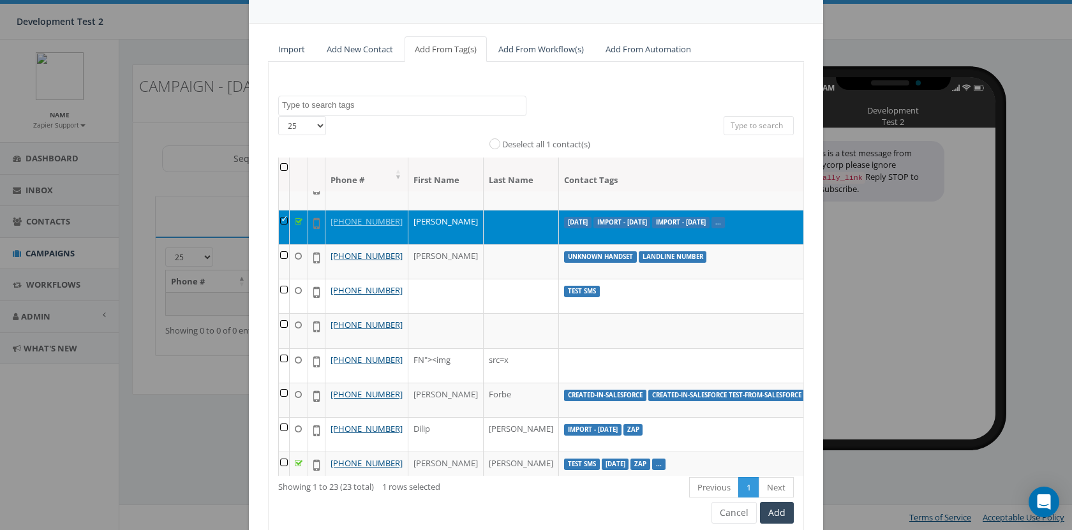
scroll to position [134, 0]
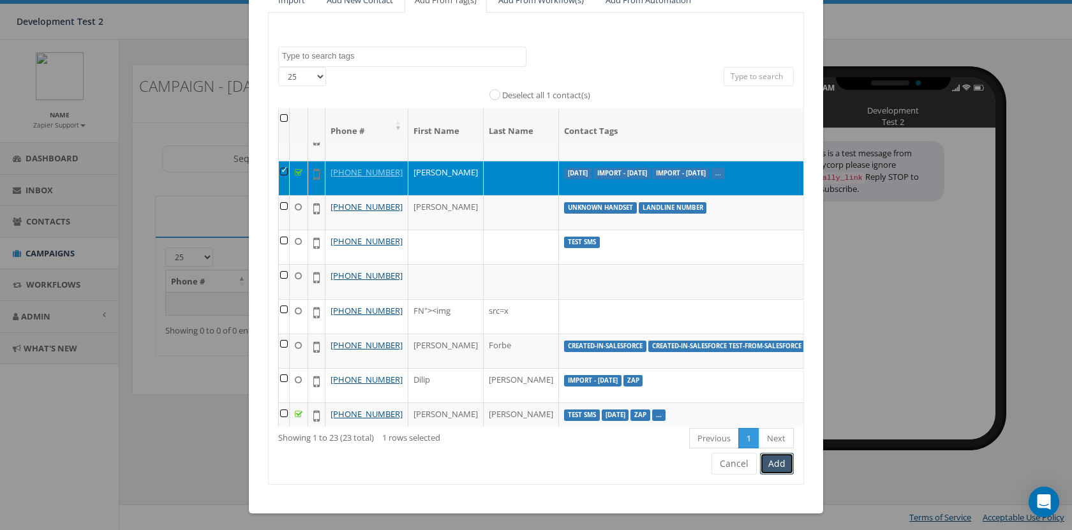
click at [770, 468] on button "Add" at bounding box center [777, 464] width 34 height 22
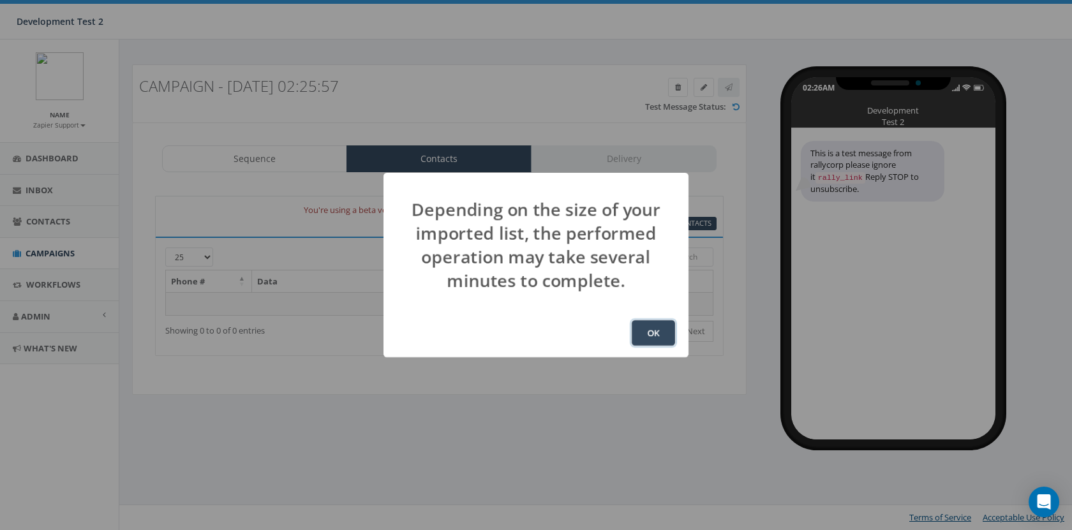
click at [656, 328] on button "OK" at bounding box center [652, 333] width 43 height 26
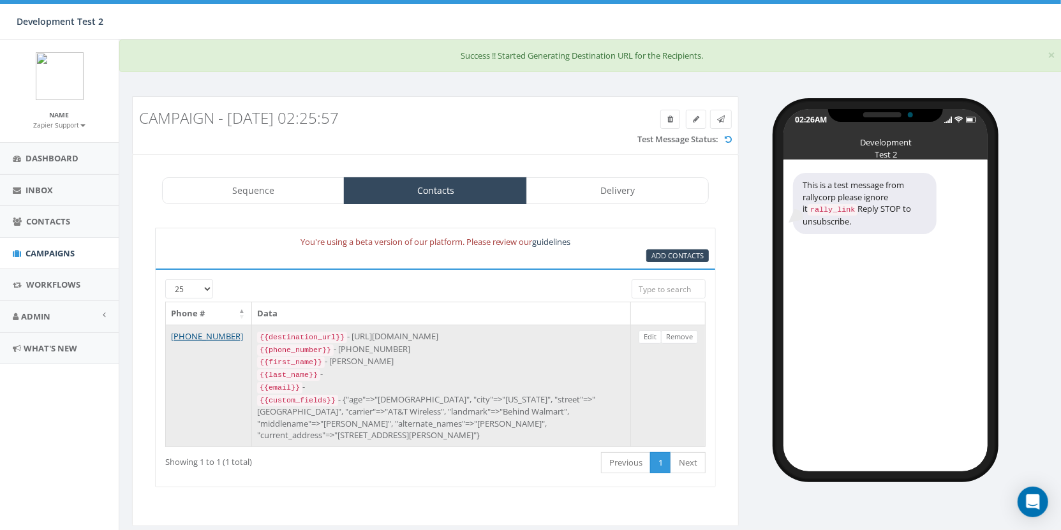
drag, startPoint x: 471, startPoint y: 332, endPoint x: 352, endPoint y: 332, distance: 118.6
click at [352, 332] on div "{{destination_url}} - https://rclink.co/link/T-1oUg" at bounding box center [441, 336] width 368 height 13
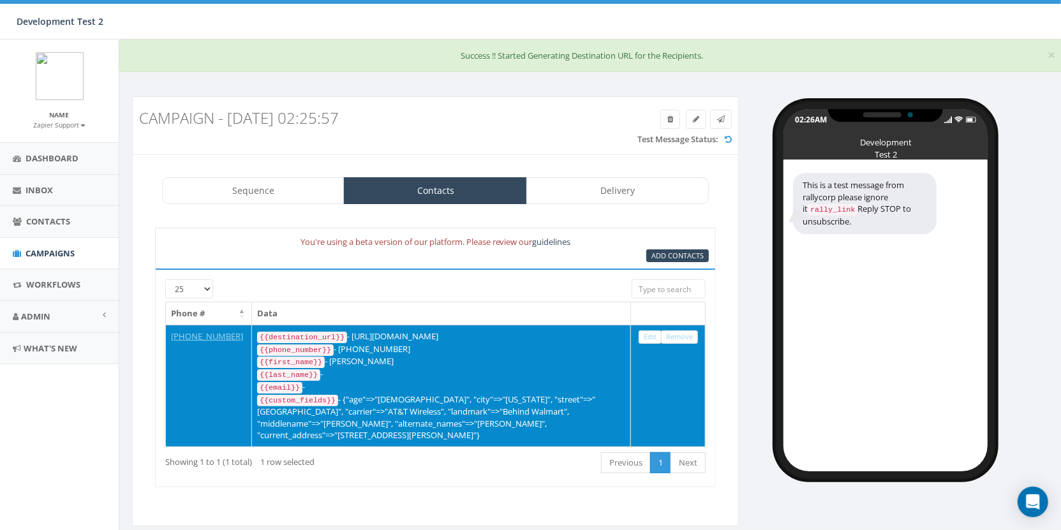
copy div "https://rclink.co/link/T-1oUg"
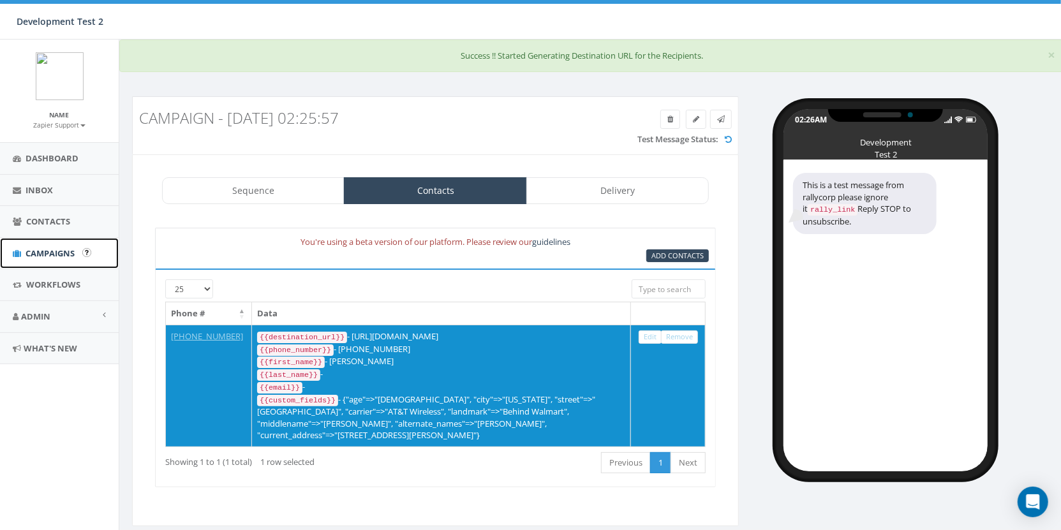
click at [54, 243] on link "Campaigns" at bounding box center [59, 253] width 119 height 31
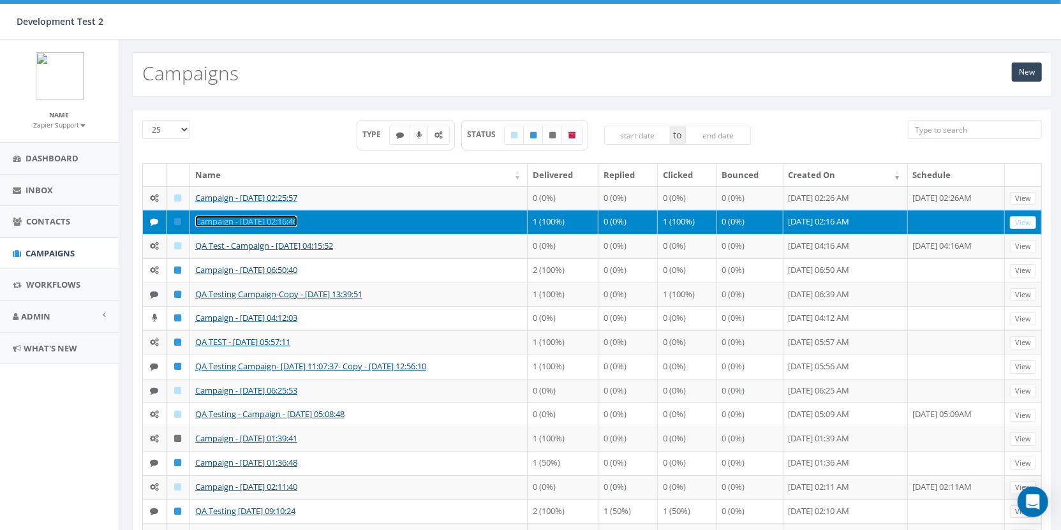
click at [247, 227] on link "Campaign - [DATE] 02:16:46" at bounding box center [246, 221] width 102 height 11
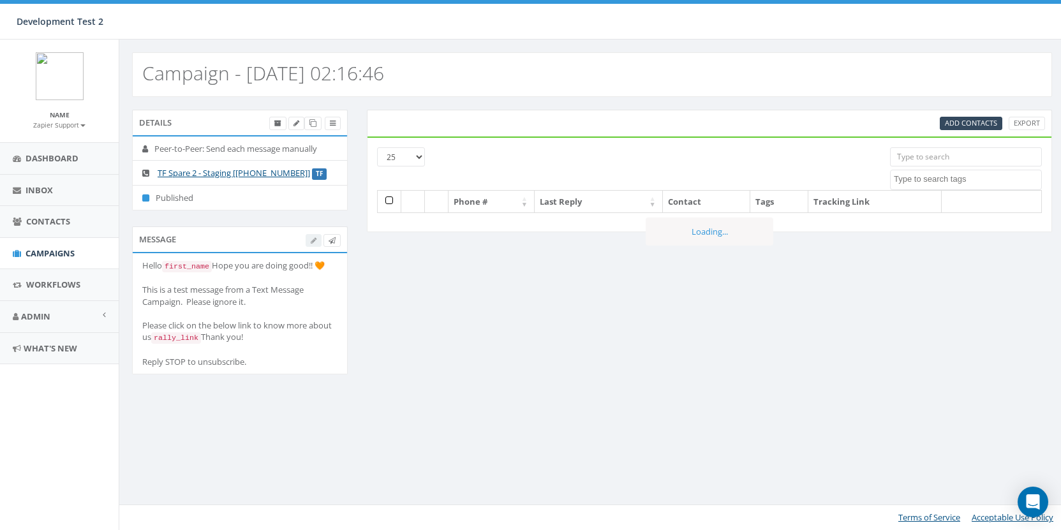
select select
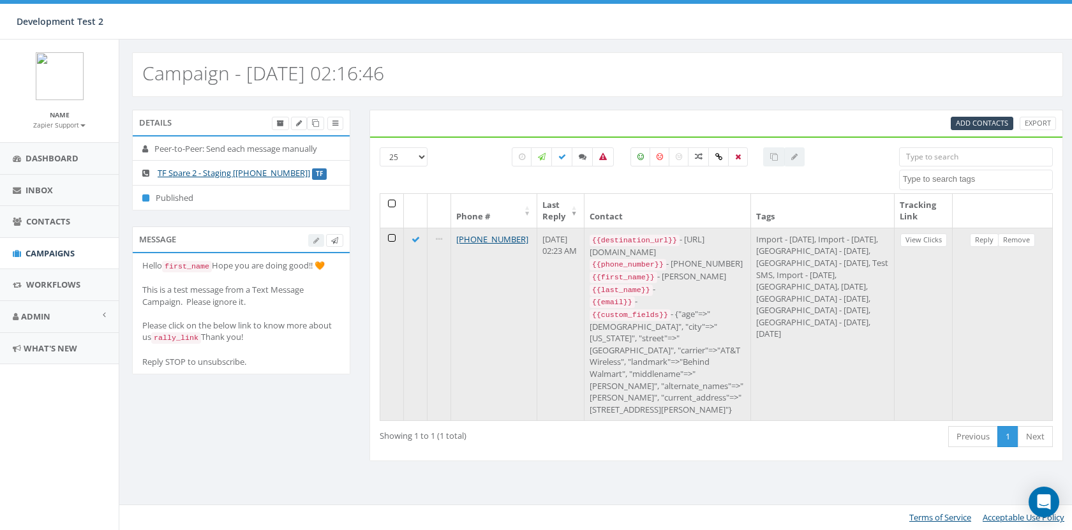
click at [392, 233] on td at bounding box center [392, 324] width 24 height 193
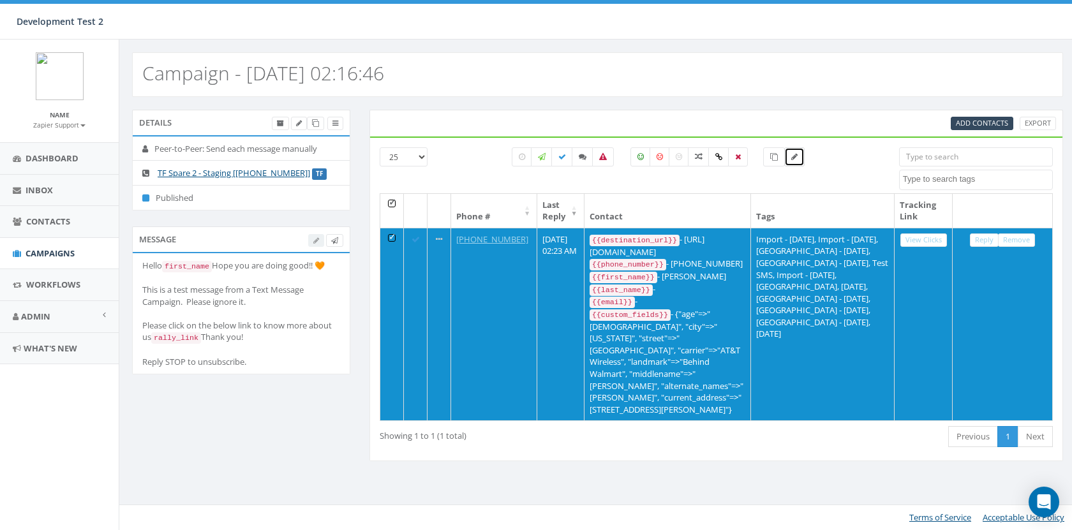
click at [791, 157] on icon at bounding box center [794, 157] width 6 height 8
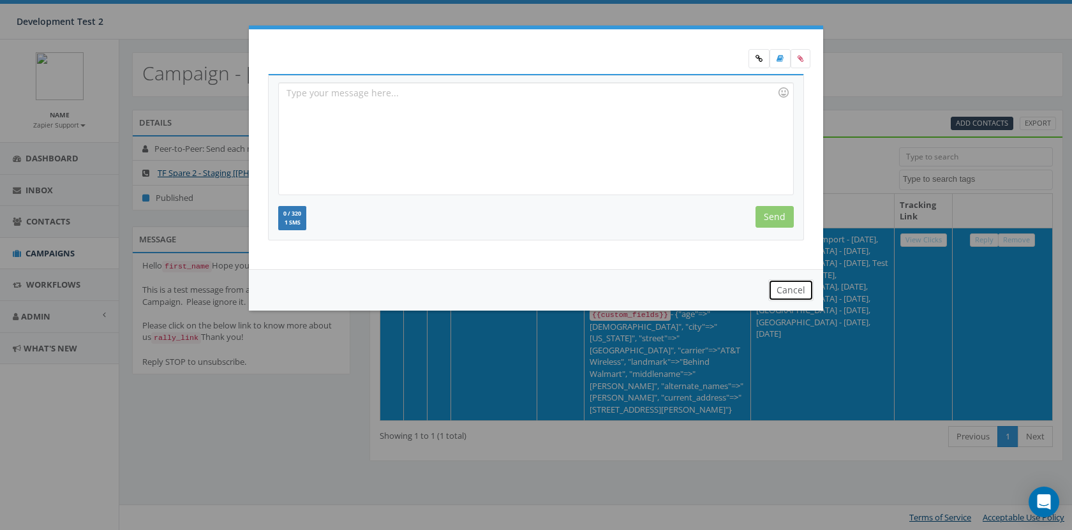
click at [783, 289] on button "Cancel" at bounding box center [790, 290] width 45 height 22
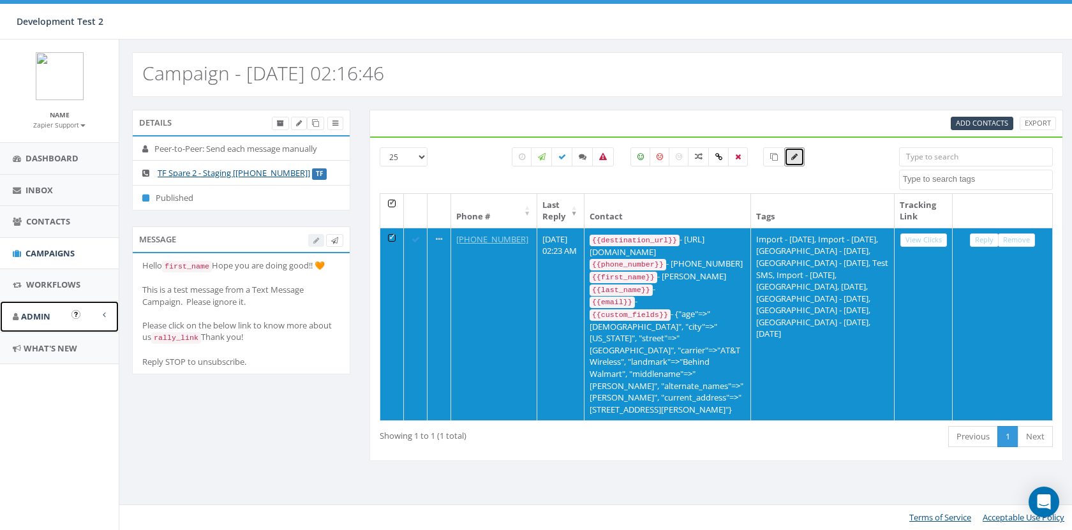
click at [58, 326] on link "Admin" at bounding box center [59, 316] width 119 height 31
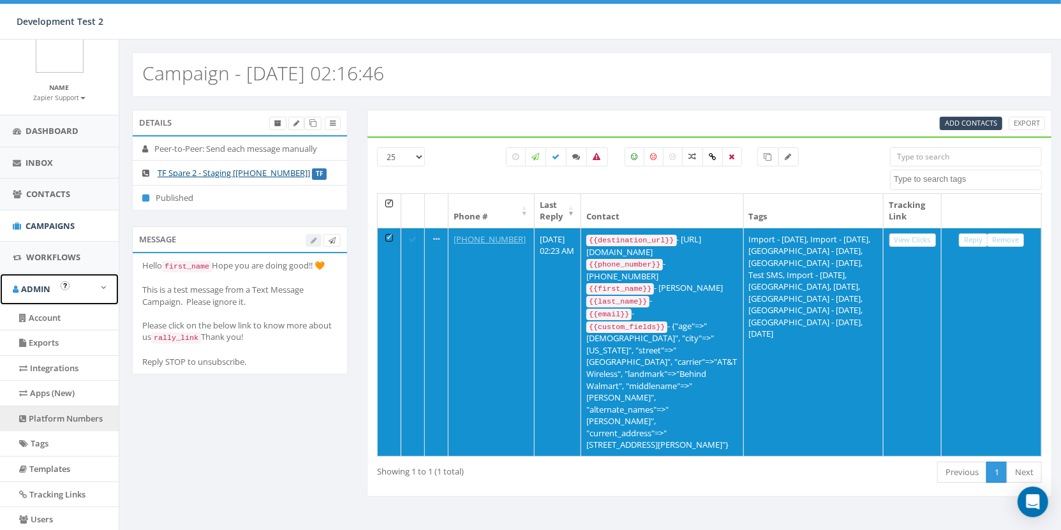
scroll to position [29, 0]
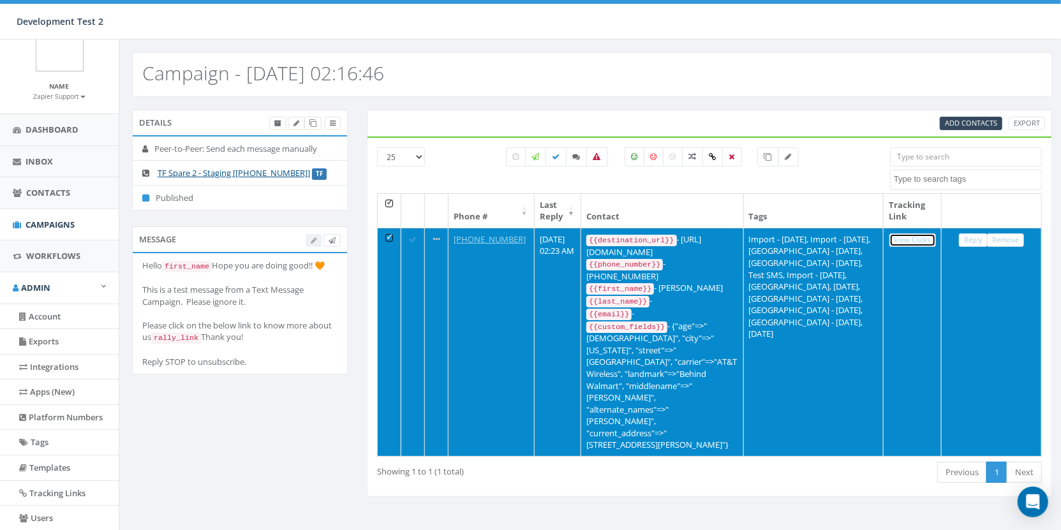
click at [905, 239] on link "View Clicks" at bounding box center [912, 239] width 47 height 13
